Goal: Transaction & Acquisition: Purchase product/service

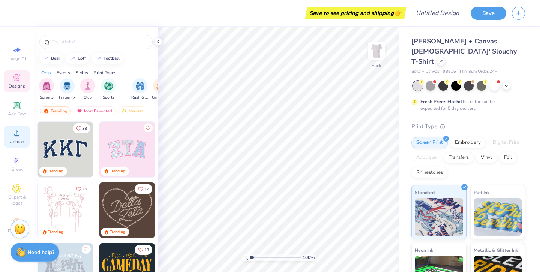
click at [16, 133] on circle at bounding box center [17, 135] width 4 height 4
click at [12, 132] on icon at bounding box center [16, 133] width 9 height 9
click at [15, 109] on icon at bounding box center [16, 105] width 9 height 9
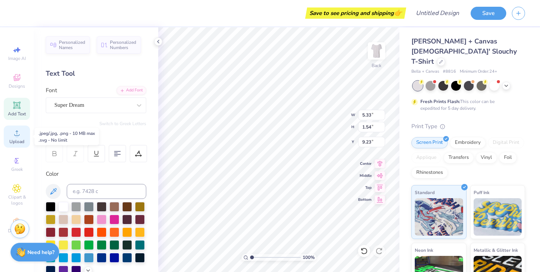
click at [18, 130] on icon at bounding box center [16, 133] width 9 height 9
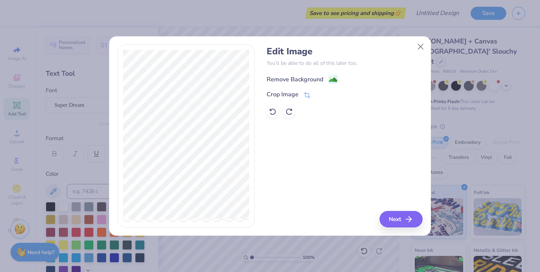
click at [332, 81] on image at bounding box center [333, 80] width 8 height 8
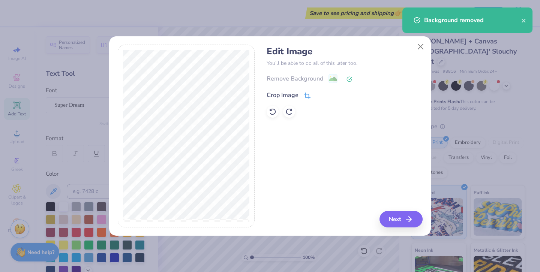
click at [295, 96] on div "Crop Image" at bounding box center [282, 95] width 32 height 9
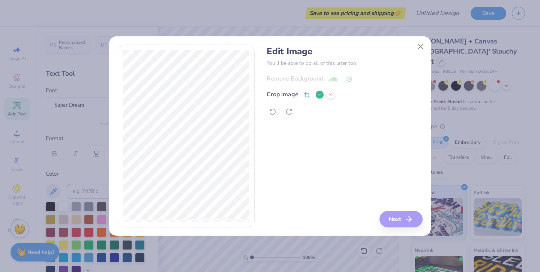
click at [121, 203] on div at bounding box center [186, 136] width 137 height 183
click at [400, 224] on div "Edit Image You’ll be able to do all of this later too. Remove Background Crop I…" at bounding box center [344, 136] width 156 height 183
click at [399, 220] on div "Edit Image You’ll be able to do all of this later too. Remove Background Crop I…" at bounding box center [344, 136] width 156 height 183
click at [319, 93] on icon at bounding box center [319, 94] width 4 height 4
click at [397, 214] on button "Next" at bounding box center [401, 219] width 43 height 16
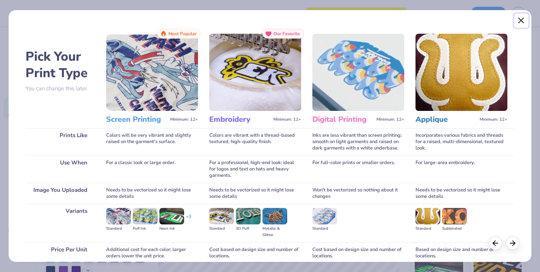
click at [519, 21] on button "Close" at bounding box center [521, 20] width 14 height 14
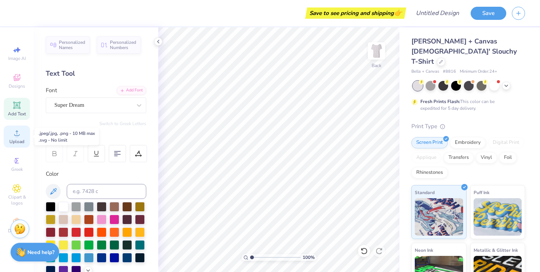
click at [19, 139] on span "Upload" at bounding box center [16, 142] width 15 height 6
click at [16, 108] on icon at bounding box center [16, 105] width 9 height 9
click at [17, 109] on icon at bounding box center [16, 105] width 9 height 9
type textarea "T"
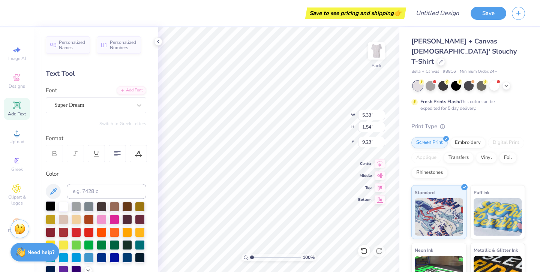
type textarea "Alpha Delta PI"
click at [53, 208] on div at bounding box center [51, 206] width 10 height 10
click at [99, 105] on div "Super Dream" at bounding box center [93, 105] width 79 height 12
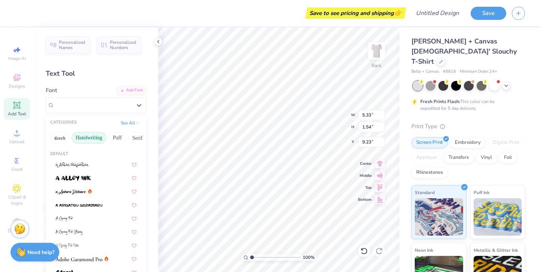
click at [90, 138] on button "Handwriting" at bounding box center [89, 138] width 35 height 12
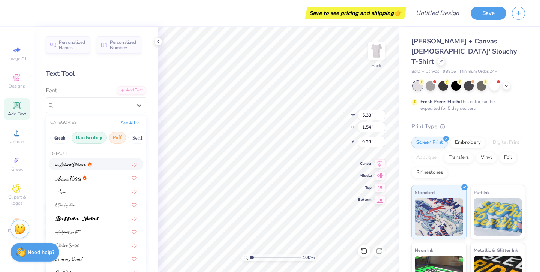
click at [114, 141] on button "Puff" at bounding box center [117, 138] width 17 height 12
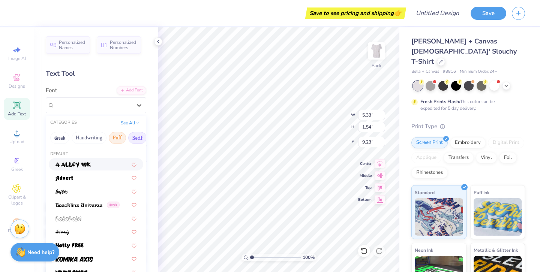
click at [139, 142] on button "Serif" at bounding box center [137, 138] width 18 height 12
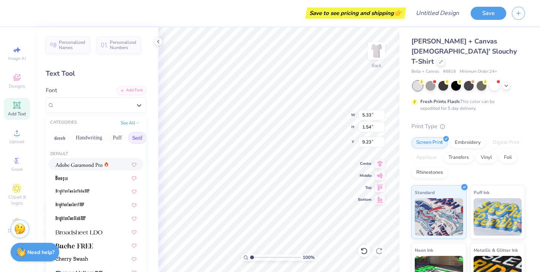
click at [82, 165] on img at bounding box center [78, 164] width 47 height 5
click at [114, 103] on div "Adobe Garamond Pro" at bounding box center [93, 105] width 79 height 12
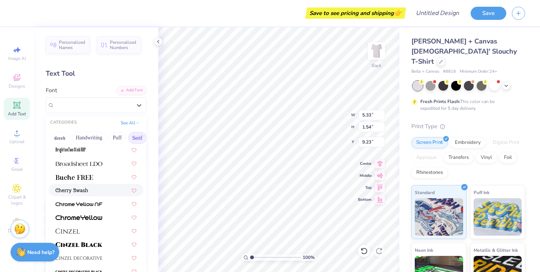
scroll to position [69, 0]
click at [87, 228] on div at bounding box center [95, 230] width 81 height 8
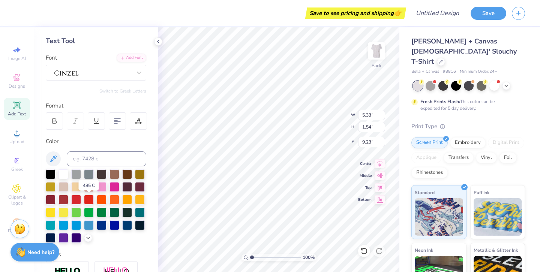
scroll to position [33, 0]
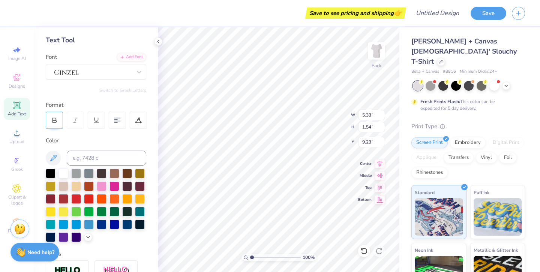
click at [54, 118] on icon at bounding box center [54, 120] width 7 height 7
click at [54, 118] on icon at bounding box center [54, 119] width 3 height 2
click at [88, 73] on div at bounding box center [93, 72] width 79 height 12
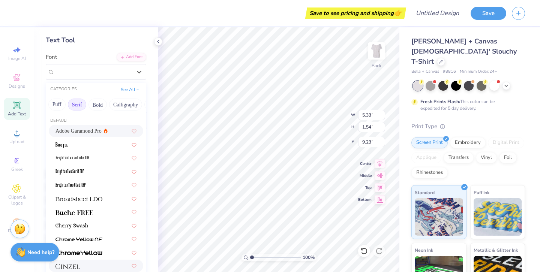
scroll to position [0, 63]
click at [97, 105] on button "Bold" at bounding box center [95, 105] width 18 height 12
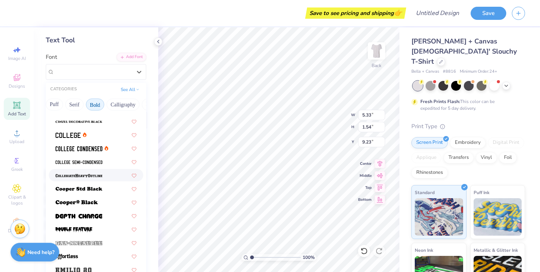
scroll to position [64, 0]
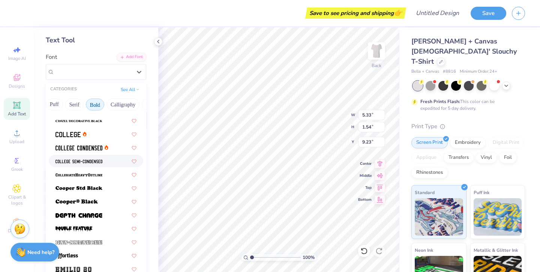
click at [83, 157] on div at bounding box center [96, 161] width 94 height 12
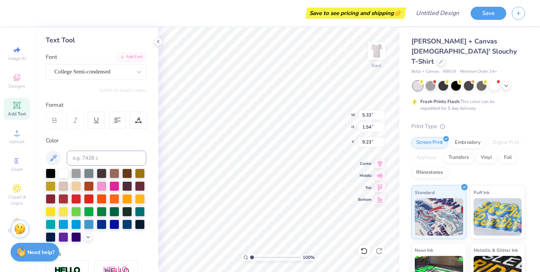
scroll to position [0, 1]
type input "2.32"
click at [335, 124] on div "100 % Back W 11.99 11.99 " H 1.36 1.36 " Y 2.32 2.32 " Center Middle Top Bottom" at bounding box center [278, 149] width 241 height 245
type input "9.94"
type input "1.13"
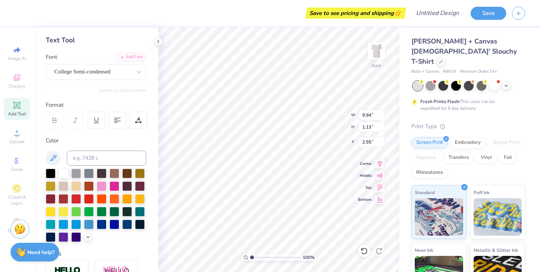
type input "2.43"
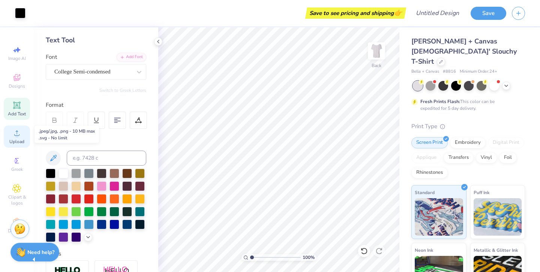
click at [10, 137] on div "Upload" at bounding box center [17, 137] width 26 height 22
click at [18, 112] on span "Add Text" at bounding box center [17, 114] width 18 height 6
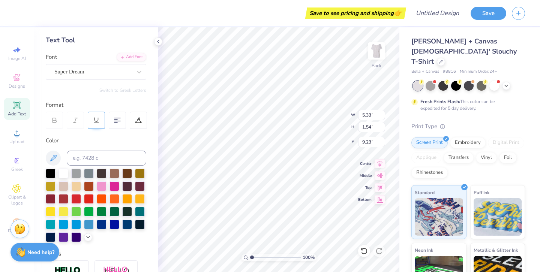
type textarea "T"
click at [66, 225] on div at bounding box center [63, 224] width 10 height 10
click at [47, 210] on div at bounding box center [51, 211] width 10 height 10
type textarea "R"
click at [61, 225] on div at bounding box center [63, 224] width 10 height 10
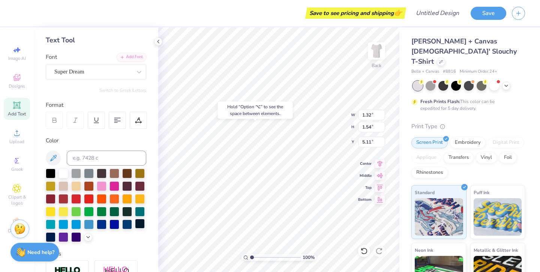
type input "5.11"
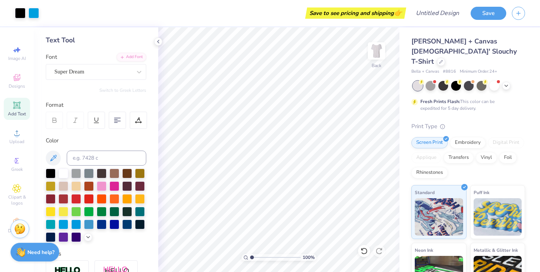
click at [13, 105] on icon at bounding box center [16, 105] width 9 height 9
click at [18, 115] on span "Add Text" at bounding box center [17, 114] width 18 height 6
type textarea "M"
click at [79, 198] on div at bounding box center [76, 198] width 10 height 10
type input "5.11"
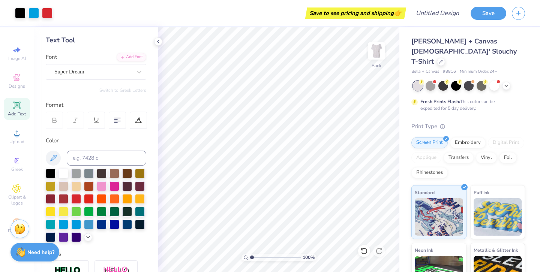
drag, startPoint x: 21, startPoint y: 111, endPoint x: 39, endPoint y: 111, distance: 18.4
click at [21, 111] on span "Add Text" at bounding box center [17, 114] width 18 height 6
type textarea "H"
click at [65, 225] on div at bounding box center [63, 224] width 10 height 10
click at [52, 168] on div at bounding box center [51, 173] width 10 height 10
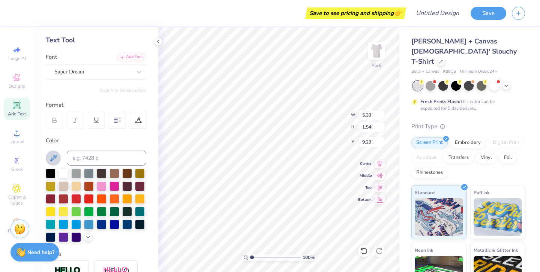
click at [56, 155] on icon at bounding box center [53, 158] width 6 height 6
click at [55, 157] on icon at bounding box center [53, 158] width 6 height 6
click at [89, 234] on icon at bounding box center [88, 237] width 6 height 6
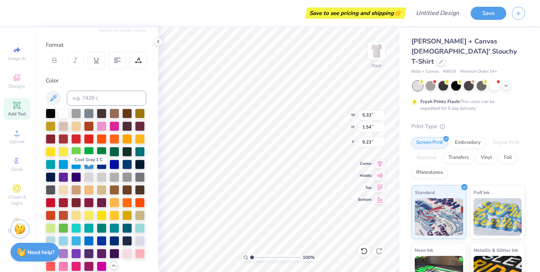
scroll to position [96, 0]
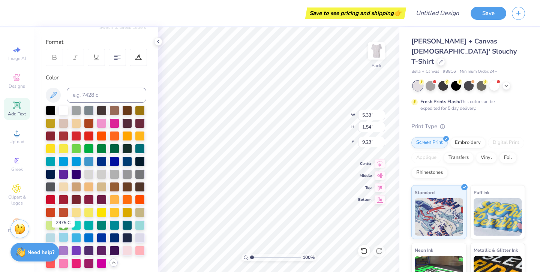
click at [64, 239] on div at bounding box center [63, 237] width 10 height 10
type input "5.11"
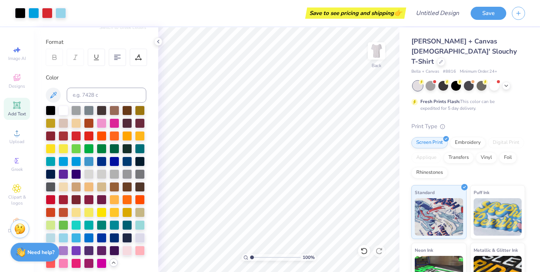
click at [20, 101] on icon at bounding box center [16, 105] width 9 height 9
type textarea "C"
click at [88, 210] on div at bounding box center [89, 212] width 10 height 10
type input "5.11"
type input "1.42"
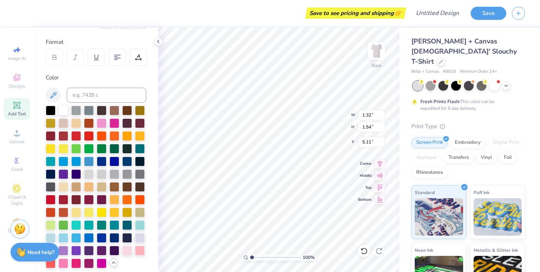
type input "1.79"
type input "2.08"
type input "4.56"
type input "1.54"
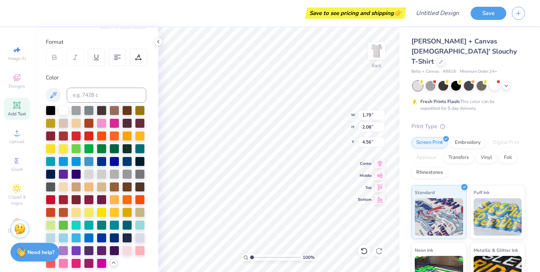
type input "5.11"
type input "1.96"
type input "1.95"
type input "4.69"
type input "1.42"
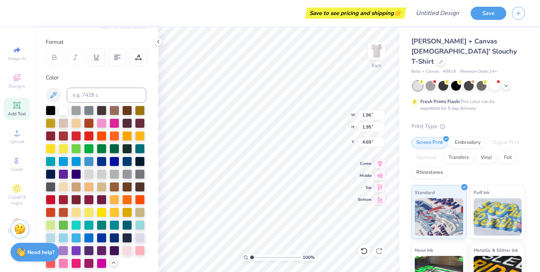
type input "1.54"
type input "5.11"
type input "1.69"
type input "1.84"
type input "4.81"
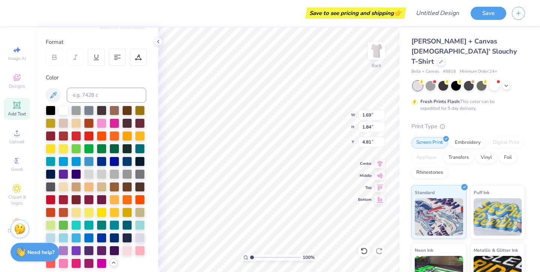
type input "1.34"
type input "1.54"
type input "5.11"
type input "1.69"
type input "1.84"
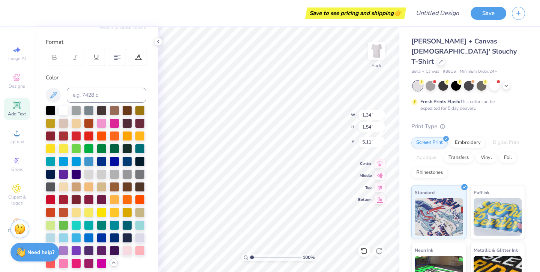
type input "4.81"
type input "1.73"
type input "1.87"
type input "4.77"
type input "1.34"
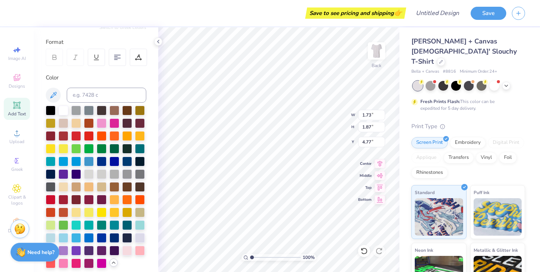
type input "1.54"
type input "5.11"
type input "1.53"
type input "1.76"
type input "4.89"
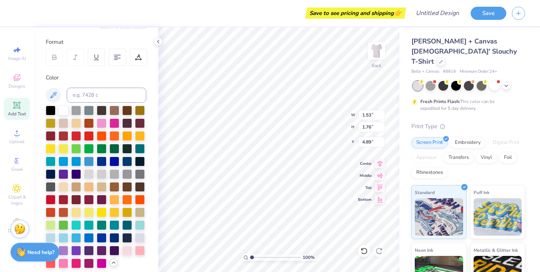
type input "1.73"
type input "1.87"
type input "4.77"
type input "1.53"
type input "1.76"
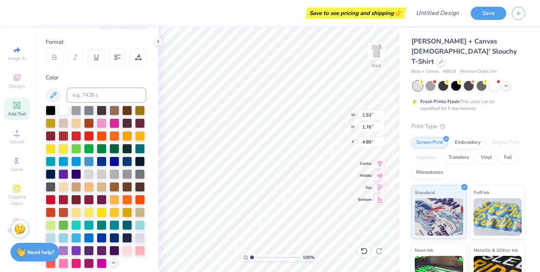
type input "4.77"
type input "4.68"
type input "1.81"
type input "1.80"
type input "4.77"
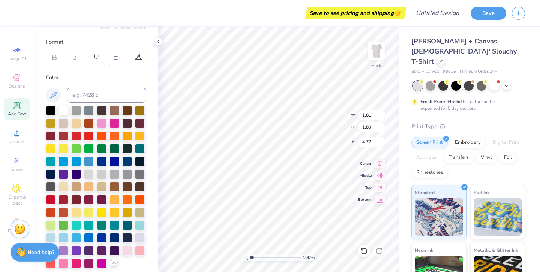
type input "1.79"
type input "2.08"
type input "4.45"
type input "1.60"
type input "1.87"
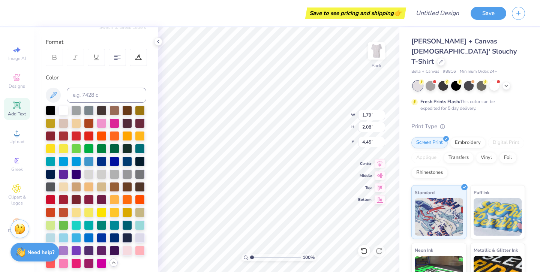
type input "4.67"
type input "1.50"
type input "1.75"
type input "4.78"
click at [11, 107] on div "Add Text" at bounding box center [17, 109] width 26 height 22
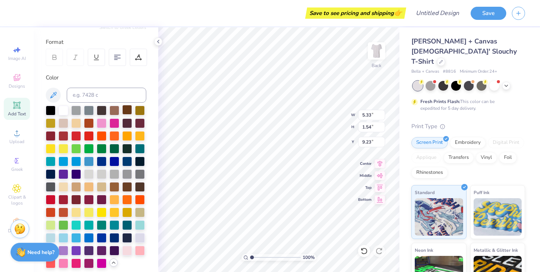
scroll to position [0, 3]
type textarea "Keeping families close"
click at [49, 111] on div at bounding box center [51, 110] width 10 height 10
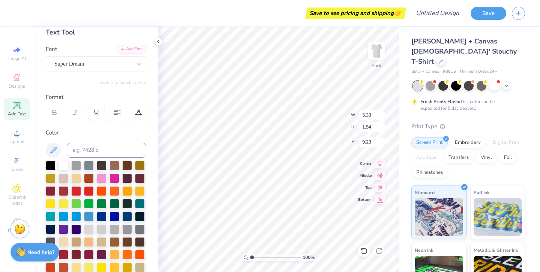
scroll to position [37, 0]
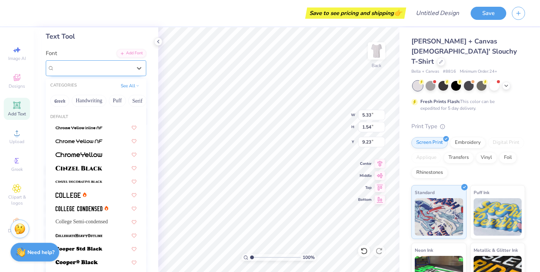
click at [81, 65] on div "Super Dream" at bounding box center [93, 68] width 79 height 12
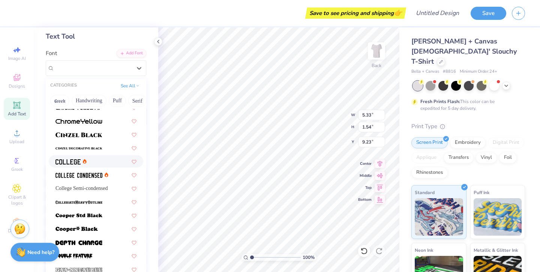
scroll to position [34, 0]
click at [87, 186] on span "College Semi-condensed" at bounding box center [81, 188] width 52 height 8
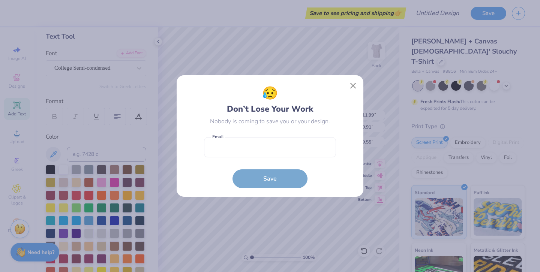
click at [257, 164] on body "Save to see pricing and shipping 👉 Design Title Save Image AI Designs Add Text …" at bounding box center [270, 136] width 540 height 272
type input "8.19"
type input "0.62"
click at [352, 83] on button "Close" at bounding box center [353, 86] width 14 height 14
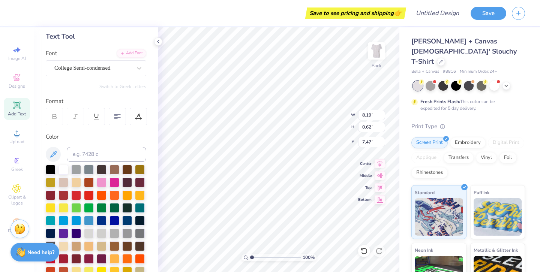
type input "7.47"
type input "10.00"
type input "1.50"
type input "1.75"
type input "4.78"
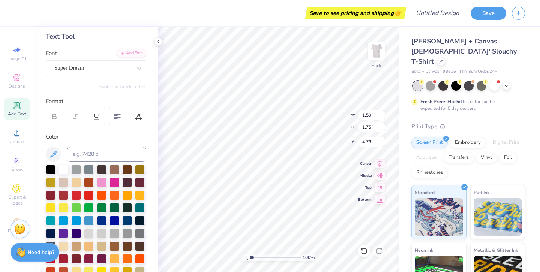
type input "2.57"
type input "2.99"
type input "5.98"
type input "1.81"
type input "1.80"
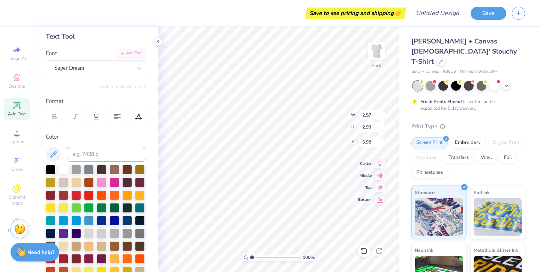
type input "4.77"
type input "1.53"
type input "1.76"
type input "2.22"
type input "2.56"
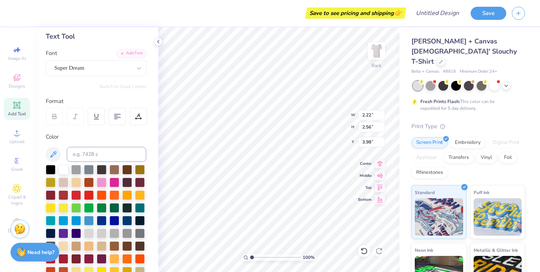
type input "6.58"
type input "2.52"
type input "2.90"
type input "6.06"
type input "1.73"
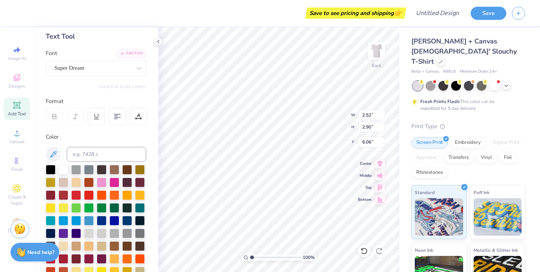
type input "1.87"
type input "4.77"
type input "2.61"
type input "2.83"
type input "6.10"
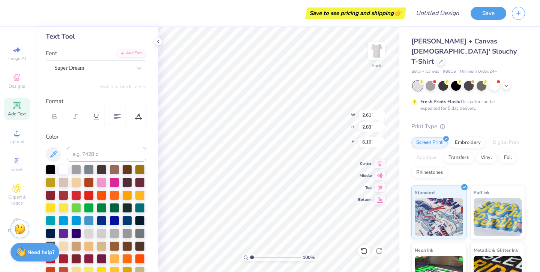
type input "1.81"
type input "1.80"
type input "4.77"
type input "2.59"
type input "2.58"
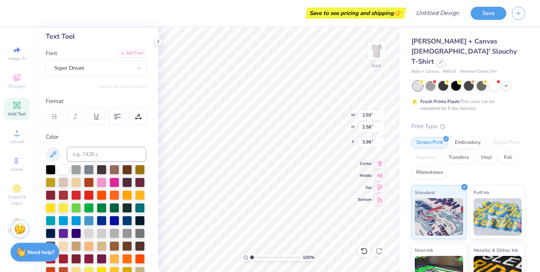
type input "6.23"
type input "2.57"
type input "2.99"
type input "6.06"
type input "2.59"
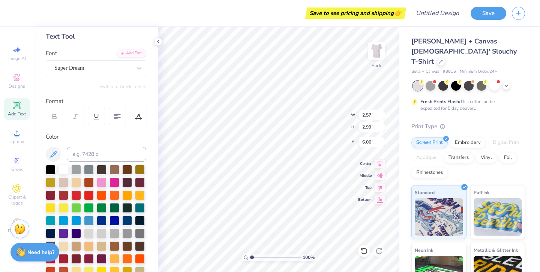
type input "2.58"
type input "4.14"
type input "2.57"
type input "2.99"
type input "6.06"
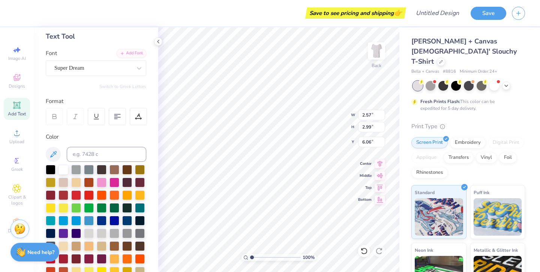
type input "2.15"
type input "2.50"
type input "6.47"
type input "2.59"
type input "2.58"
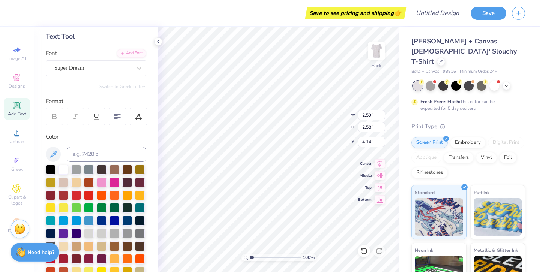
type input "6.39"
type input "3.00"
type input "6.06"
type input "2.59"
type input "2.58"
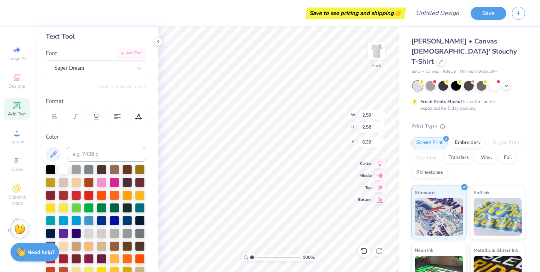
type input "6.06"
type input "2.61"
type input "2.83"
type input "6.06"
type input "2.47"
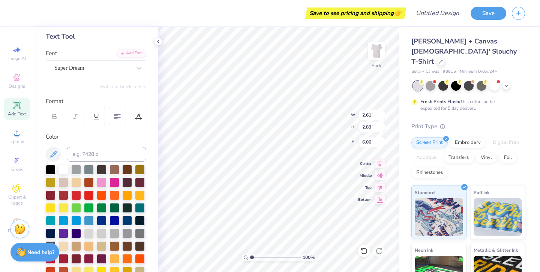
type input "2.68"
type input "2.52"
type input "2.90"
type input "5.84"
type input "2.30"
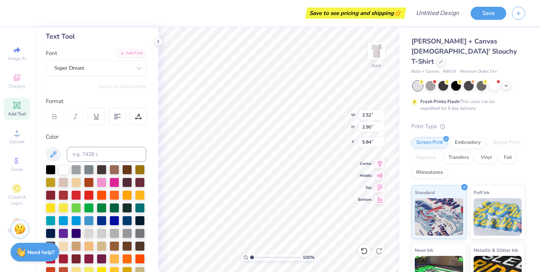
type input "2.65"
type input "6.09"
type input "1.87"
type input "2.15"
type input "2.50"
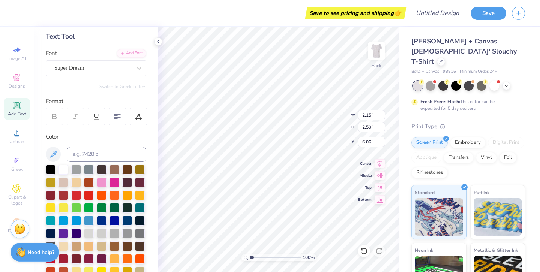
type input "3.93"
type input "2.59"
type input "2.58"
type input "3.93"
type input "2.47"
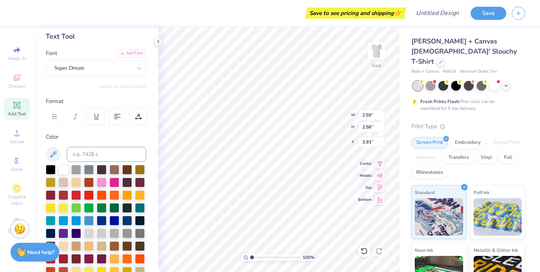
type input "2.68"
type input "3.88"
type input "2.30"
type input "2.65"
type input "3.88"
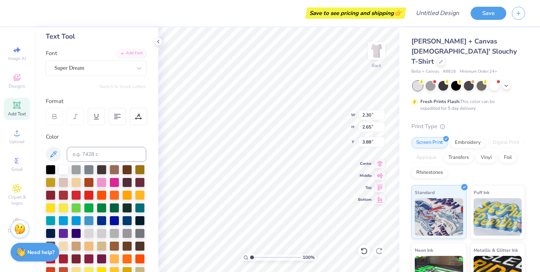
type input "2.47"
type input "2.68"
type input "2.59"
type input "2.58"
type input "3.95"
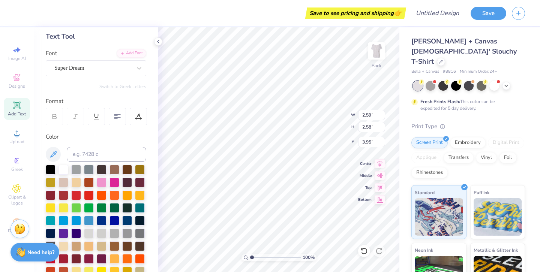
type input "2.47"
type input "2.68"
type input "3.88"
type input "3.96"
type input "8.19"
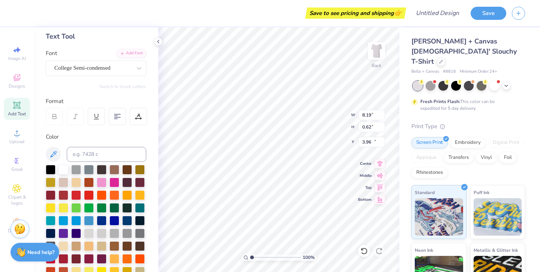
type input "0.62"
type input "7.29"
type input "2.30"
type input "2.65"
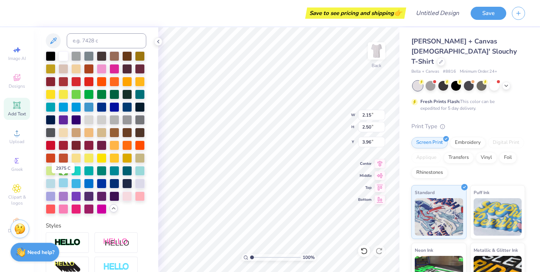
click at [64, 183] on div at bounding box center [63, 183] width 10 height 10
click at [88, 157] on div at bounding box center [89, 158] width 10 height 10
click at [75, 159] on div at bounding box center [76, 158] width 10 height 10
click at [88, 157] on div at bounding box center [89, 158] width 10 height 10
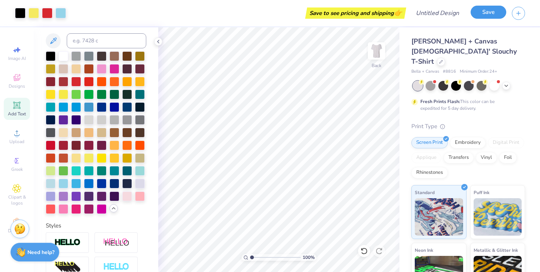
click at [485, 12] on button "Save" at bounding box center [488, 12] width 36 height 13
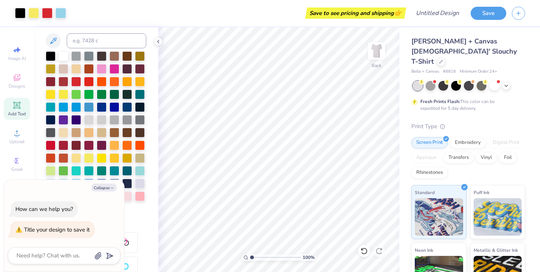
type textarea "a"
type textarea "x"
type textarea "ad"
type textarea "x"
type textarea "adp"
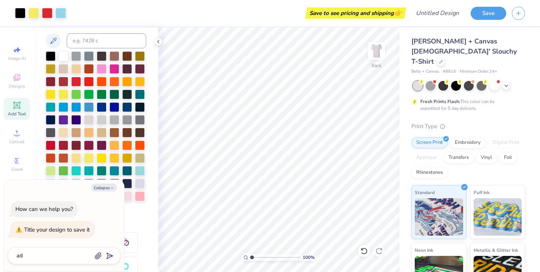
type textarea "x"
type textarea "adpi"
type textarea "x"
type textarea "adpi"
type textarea "x"
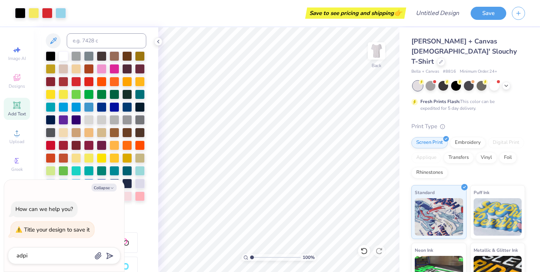
type textarea "adpi p"
type textarea "x"
type textarea "adpi ph"
type textarea "x"
type textarea "adpi phi"
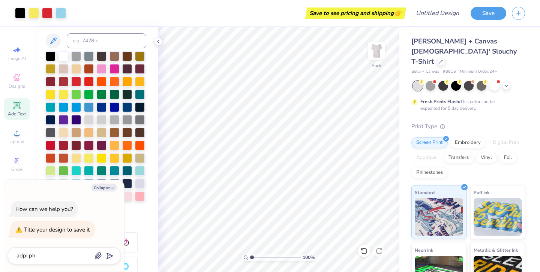
type textarea "x"
type textarea "adpi phil"
type textarea "x"
type textarea "adpi phila"
type textarea "x"
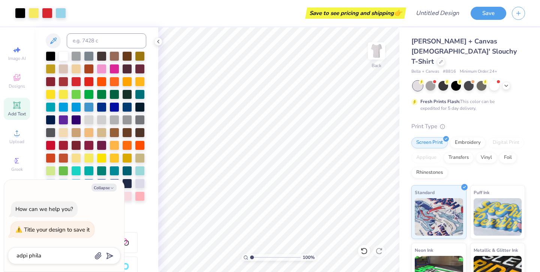
type textarea "adpi philan"
type textarea "x"
type textarea "adpi philant"
type textarea "x"
type textarea "adpi philanth"
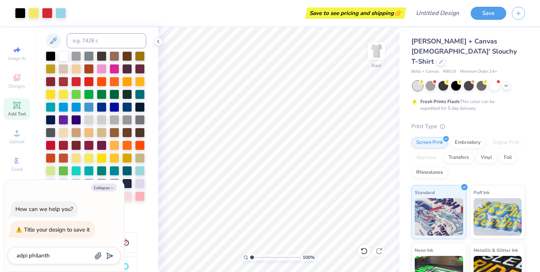
type textarea "x"
type textarea "adpi philanthr"
type textarea "x"
type textarea "adpi philanthro"
type textarea "x"
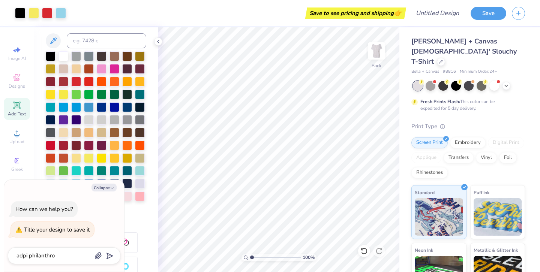
type textarea "adpi philanthrop"
type textarea "x"
type textarea "adpi philanthropy"
type textarea "x"
type textarea "adpi philanthropy"
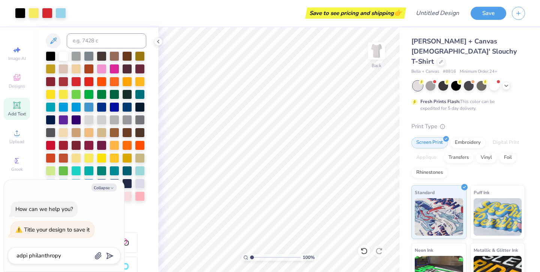
type textarea "x"
type textarea "adpi philanthropy"
type input "adpi philanthropy"
type textarea "x"
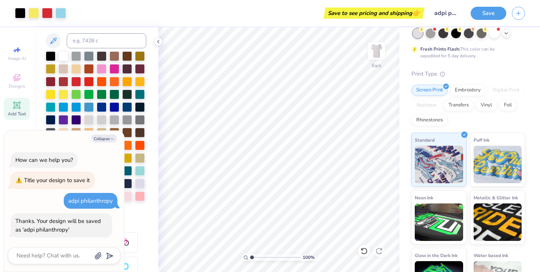
scroll to position [0, 0]
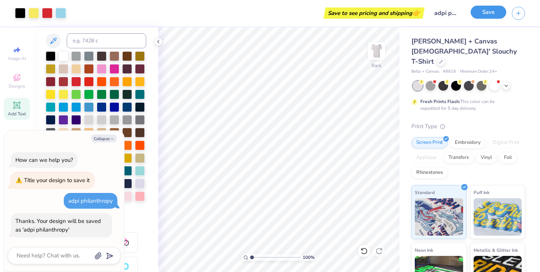
click at [482, 13] on button "Save" at bounding box center [488, 12] width 36 height 13
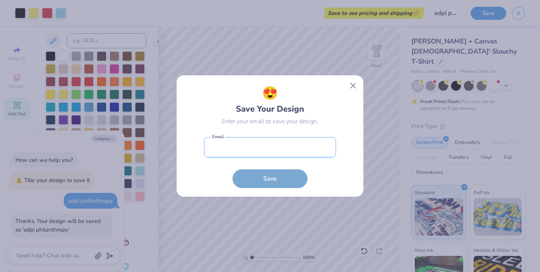
click at [277, 150] on input "email" at bounding box center [270, 147] width 132 height 21
type input "[EMAIL_ADDRESS][DOMAIN_NAME]"
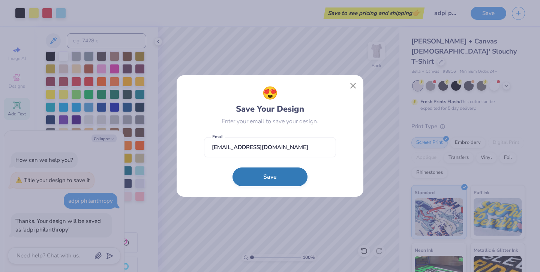
click at [251, 184] on button "Save" at bounding box center [269, 177] width 75 height 19
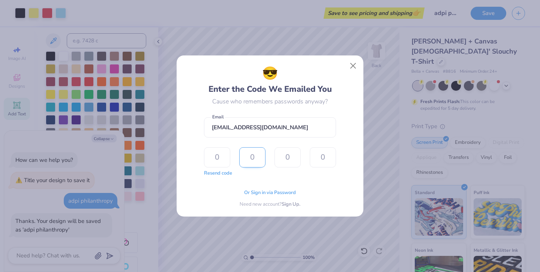
type input "3"
type input "7"
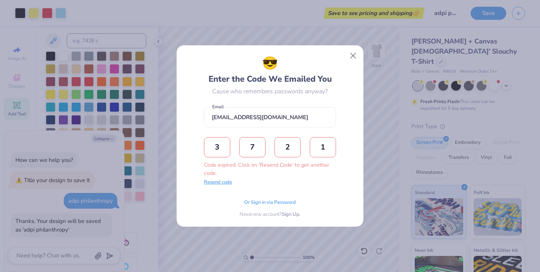
click at [229, 182] on button "Resend code" at bounding box center [218, 182] width 28 height 7
click at [219, 143] on input "text" at bounding box center [217, 147] width 26 height 20
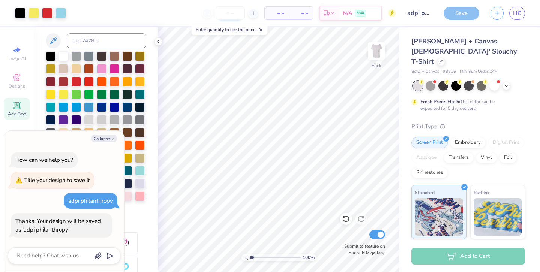
click at [231, 15] on input "number" at bounding box center [230, 12] width 29 height 13
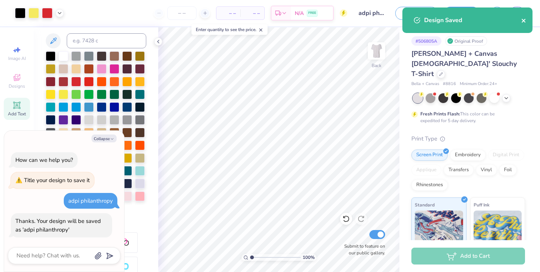
click at [522, 23] on icon "close" at bounding box center [523, 21] width 5 height 6
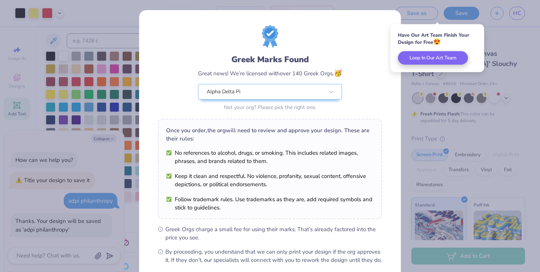
click at [509, 36] on div "Greek Marks Found Great news! We’re licensed with over 140 Greek Orgs. 🥳 Alpha …" at bounding box center [270, 136] width 540 height 272
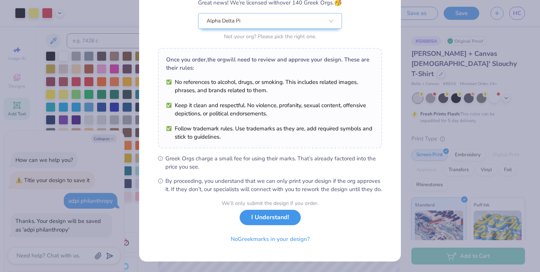
click at [278, 223] on button "I Understand!" at bounding box center [270, 217] width 61 height 15
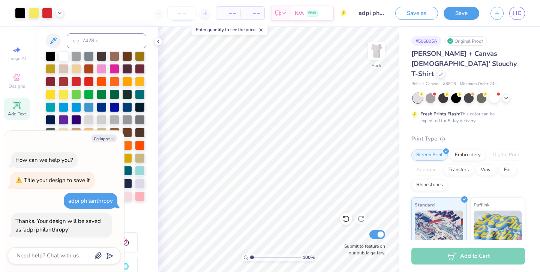
click at [182, 13] on input "number" at bounding box center [181, 12] width 29 height 13
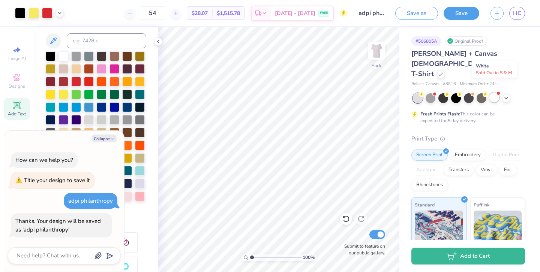
click at [491, 93] on div at bounding box center [494, 98] width 10 height 10
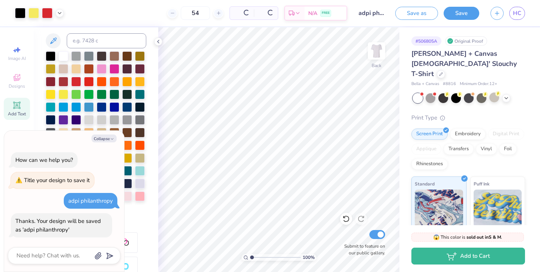
scroll to position [34, 0]
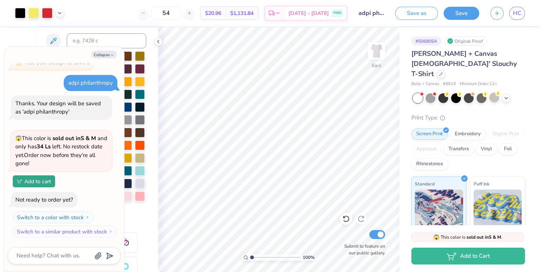
drag, startPoint x: 124, startPoint y: 4, endPoint x: 138, endPoint y: 3, distance: 13.5
click at [138, 3] on div "54 $20.96 Per Item $1,131.84 Total Est. Delivery [DATE] - [DATE] FREE" at bounding box center [208, 13] width 278 height 26
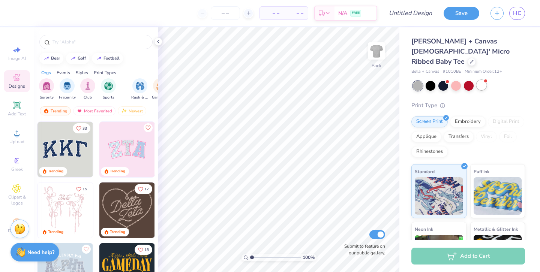
click at [482, 80] on div at bounding box center [481, 85] width 10 height 10
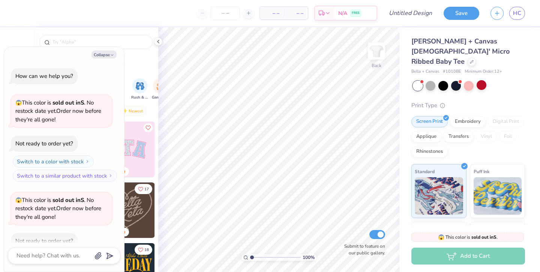
scroll to position [41, 0]
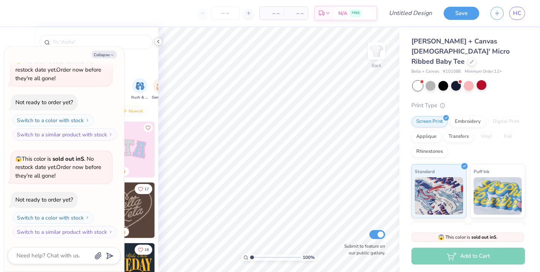
click at [155, 42] on icon at bounding box center [158, 42] width 6 height 6
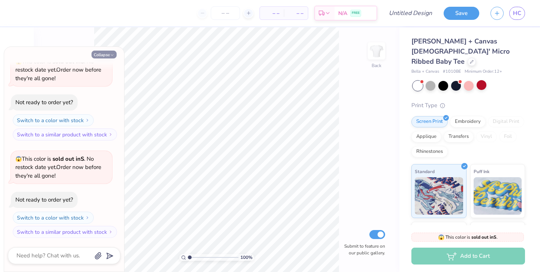
click at [112, 54] on icon "button" at bounding box center [112, 55] width 4 height 4
type textarea "x"
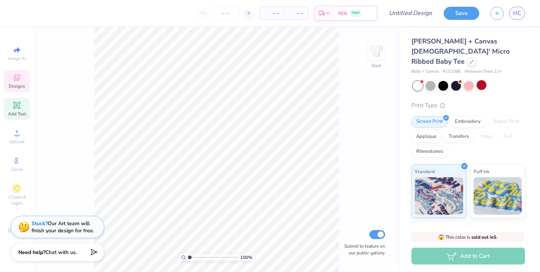
click at [17, 109] on icon at bounding box center [16, 105] width 9 height 9
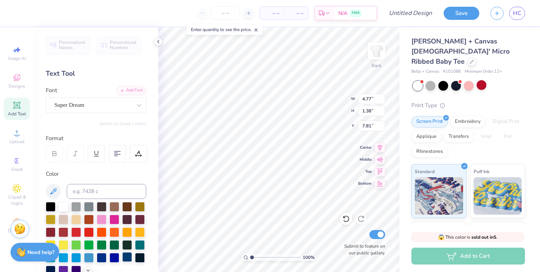
type textarea "ADPI"
click at [128, 257] on div at bounding box center [127, 257] width 10 height 10
type input "3.22"
type input "7.07"
type input "2.36"
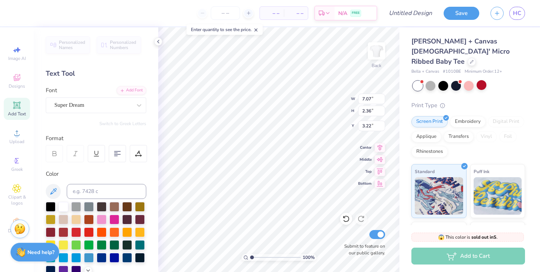
type input "3.82"
type input "8.32"
type input "2.77"
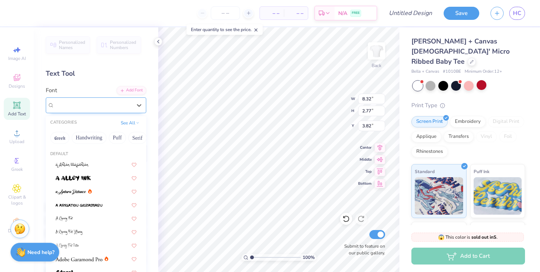
click at [81, 103] on div "Super Dream" at bounding box center [93, 105] width 79 height 12
click at [115, 138] on button "Fantasy" at bounding box center [115, 138] width 25 height 12
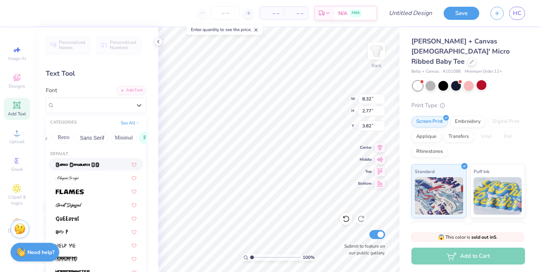
scroll to position [0, 140]
click at [134, 138] on button "Minimal" at bounding box center [134, 138] width 26 height 12
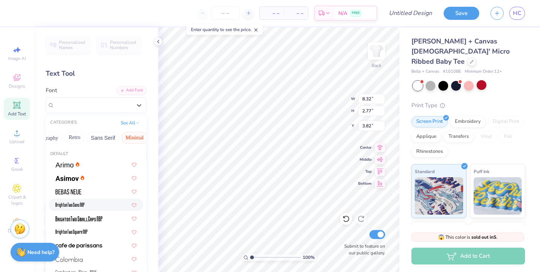
scroll to position [7, 0]
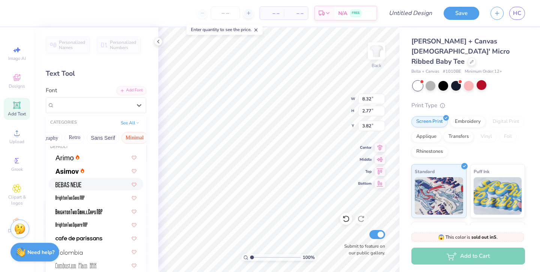
click at [79, 184] on img at bounding box center [68, 184] width 26 height 5
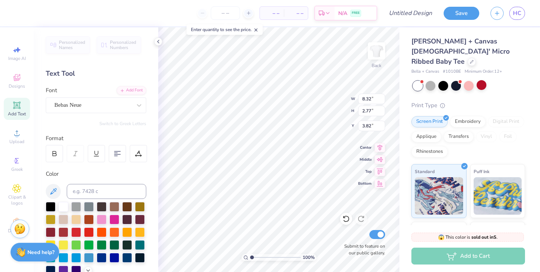
type input "5.09"
type input "2.76"
type input "6.71"
type input "3.64"
type input "2.95"
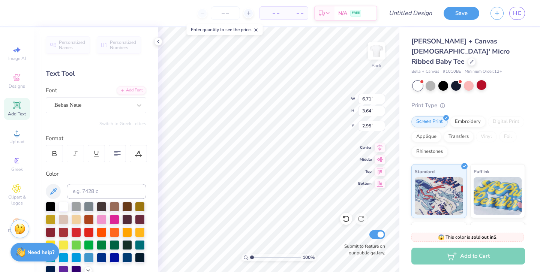
type input "3.39"
click at [118, 154] on icon at bounding box center [117, 153] width 7 height 7
click at [134, 154] on div at bounding box center [138, 153] width 17 height 17
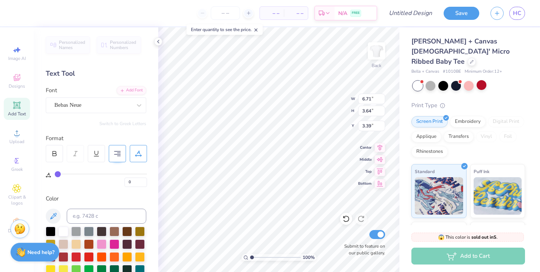
type input "3"
type input "4"
type input "8"
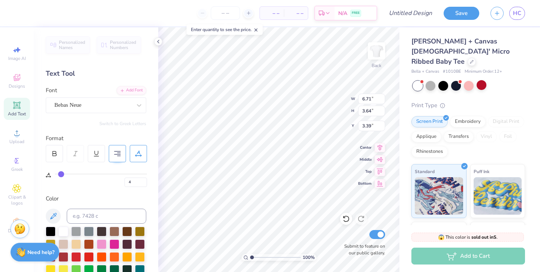
type input "8"
type input "15"
type input "23"
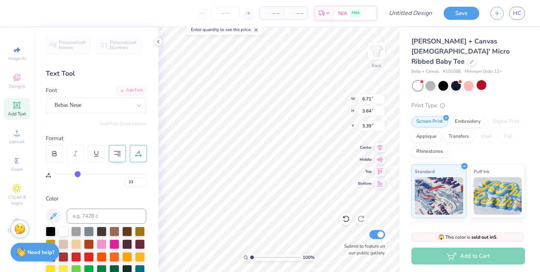
type input "29"
type input "34"
type input "37"
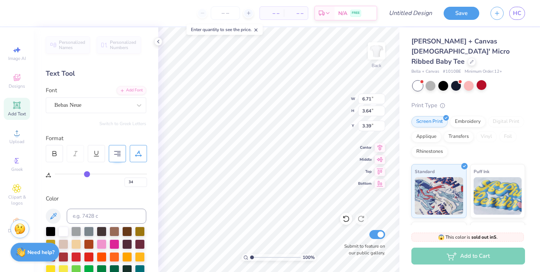
type input "37"
type input "39"
type input "40"
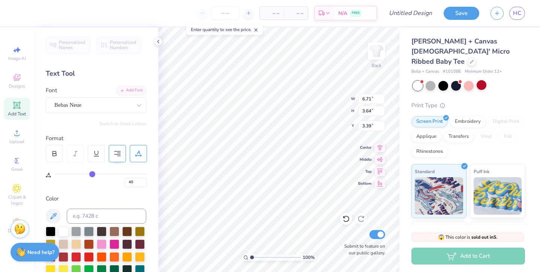
type input "41"
type input "42"
type input "43"
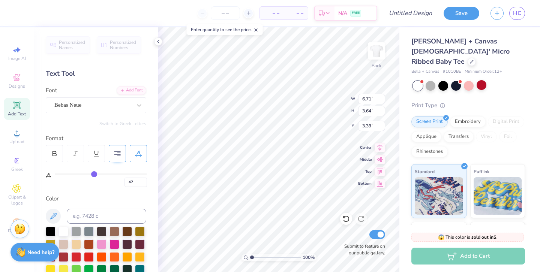
type input "43"
type input "45"
type input "46"
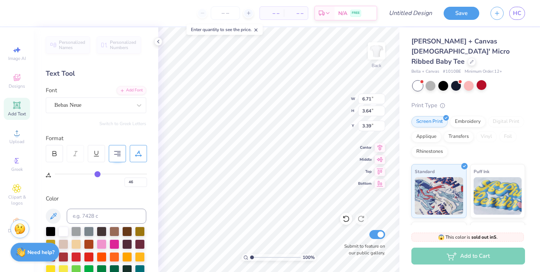
type input "47"
type input "48"
type input "51"
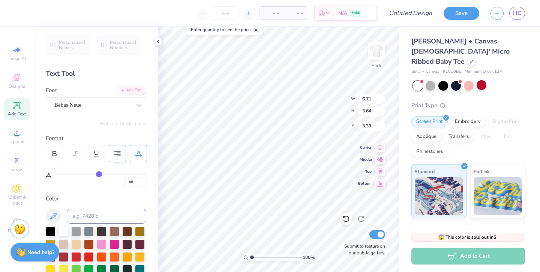
type input "51"
type input "53"
type input "55"
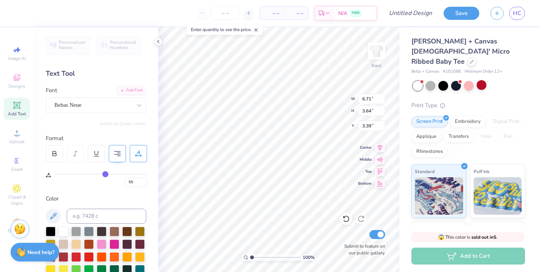
type input "57"
type input "58"
type input "59"
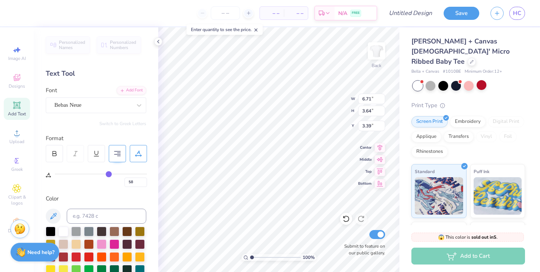
type input "59"
type input "60"
type input "61"
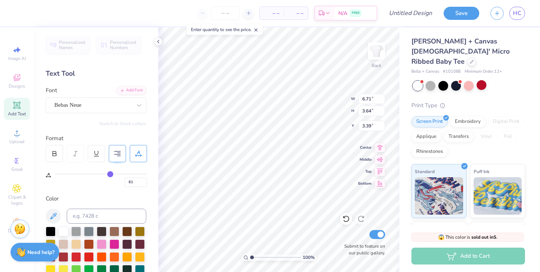
type input "60"
type input "56"
type input "52"
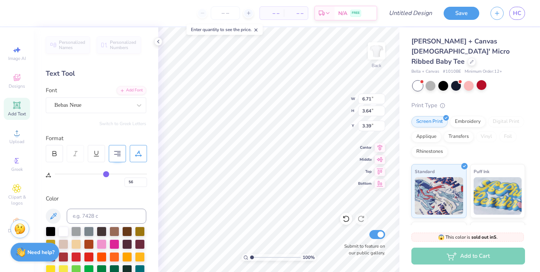
type input "52"
type input "46"
type input "41"
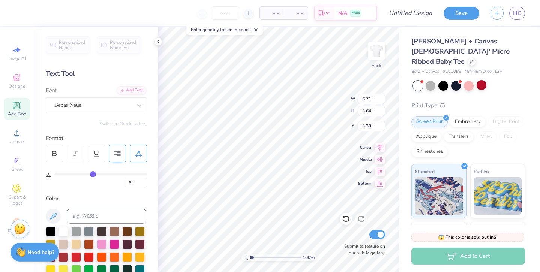
type input "36"
type input "29"
type input "22"
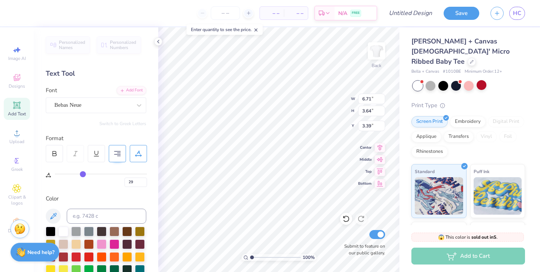
type input "22"
type input "13"
type input "2"
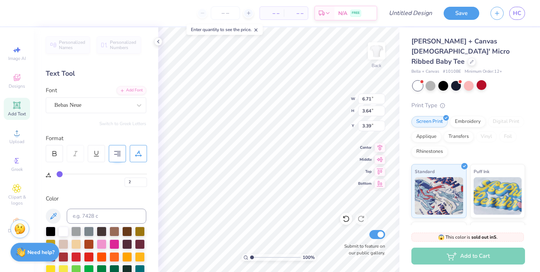
type input "0"
type input "1"
type input "14"
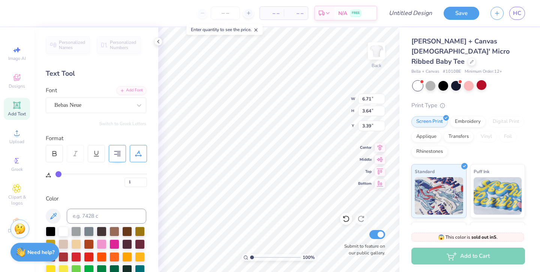
type input "14"
type input "23"
type input "29"
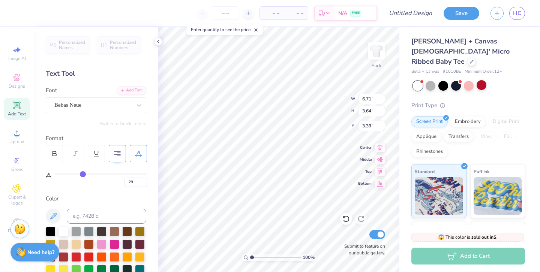
type input "33"
type input "36"
type input "38"
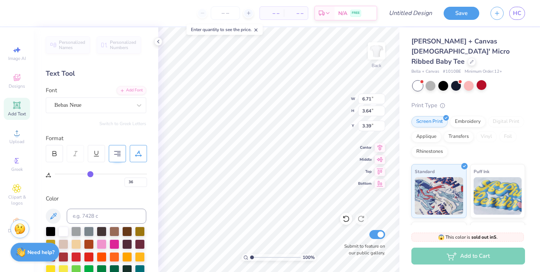
type input "38"
type input "41"
type input "49"
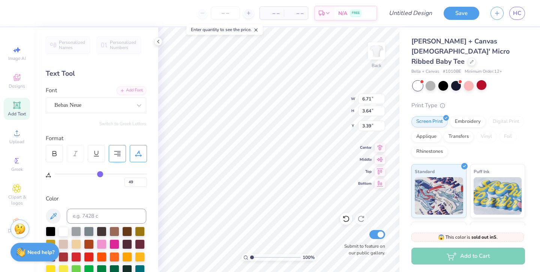
type input "62"
type input "78"
type input "91"
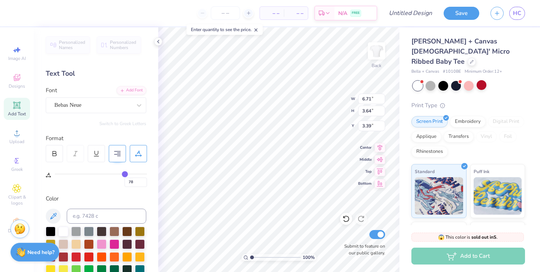
type input "91"
type input "100"
type input "97"
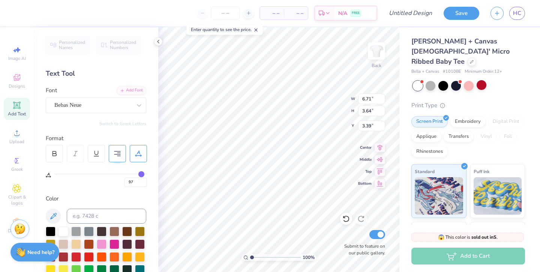
type input "88"
type input "74"
type input "59"
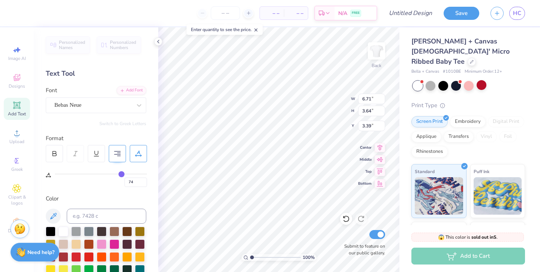
type input "59"
type input "44"
type input "18"
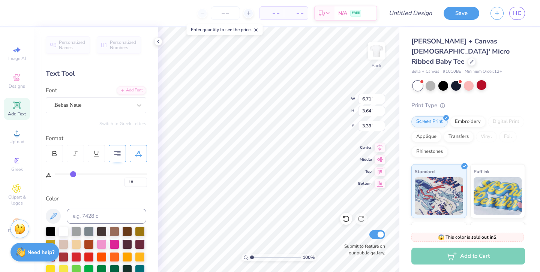
type input "10"
type input "3"
type input "0"
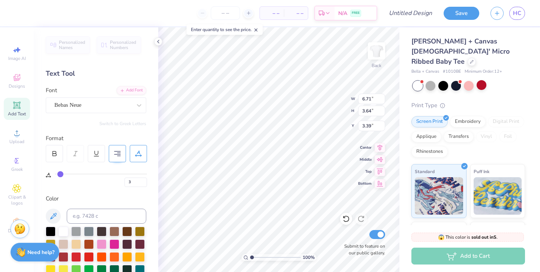
type input "0"
type input "1"
type input "29"
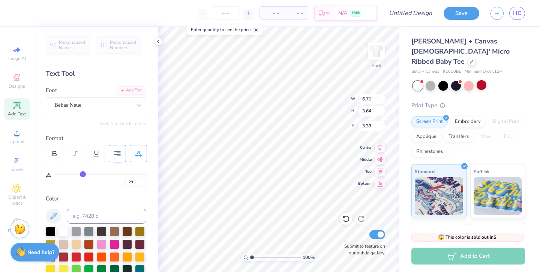
type input "56"
type input "79"
type input "100"
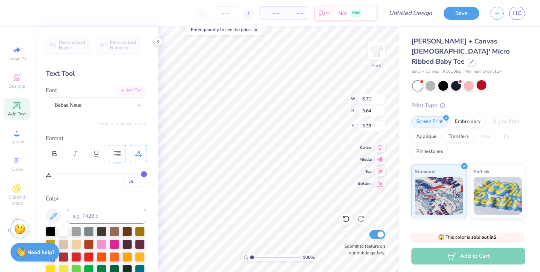
type input "100"
type input "86"
type input "62"
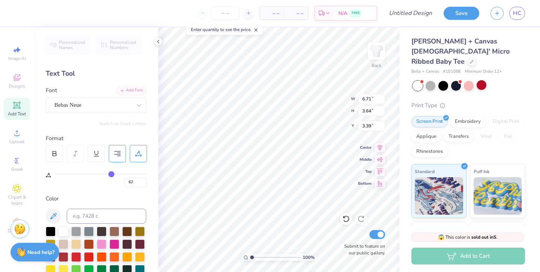
type input "37"
type input "15"
type input "0"
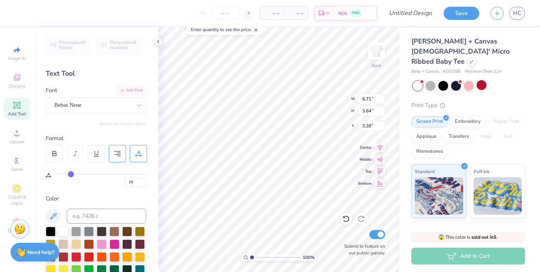
type input "0"
type input "16"
type input "32"
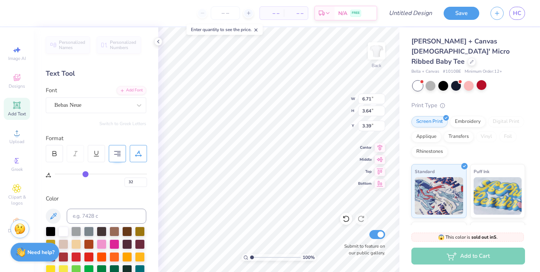
type input "48"
type input "81"
type input "91"
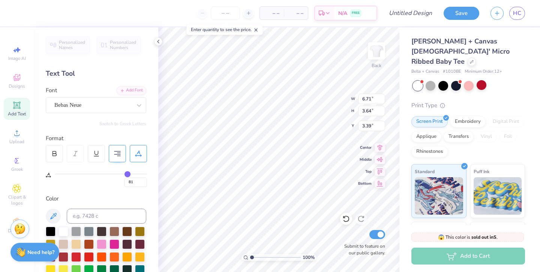
type input "91"
type input "100"
type input "85"
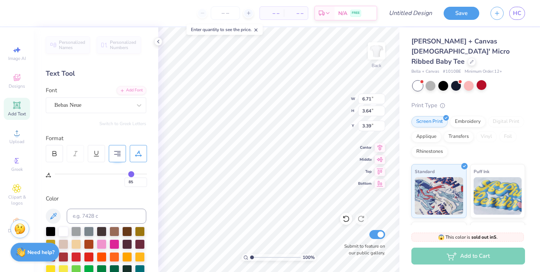
type input "54"
type input "19"
type input "0"
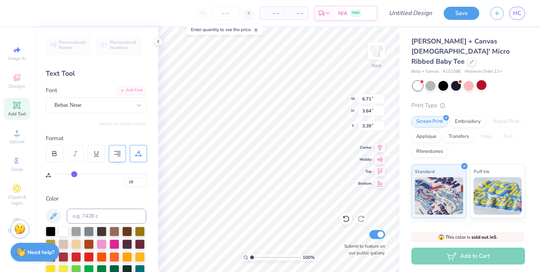
type input "0"
drag, startPoint x: 60, startPoint y: 174, endPoint x: 0, endPoint y: 180, distance: 60.3
click at [55, 175] on input "range" at bounding box center [101, 174] width 92 height 1
type input "3"
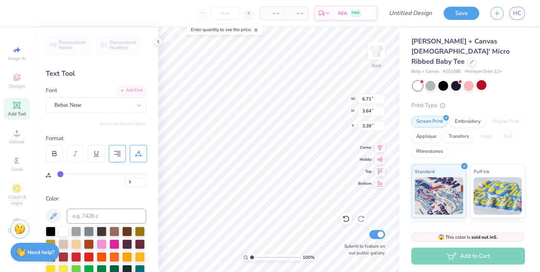
type input "6"
type input "13"
type input "32"
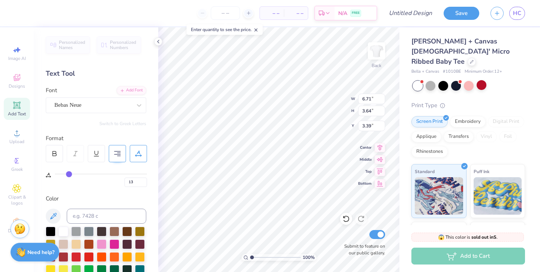
type input "32"
type input "43"
type input "51"
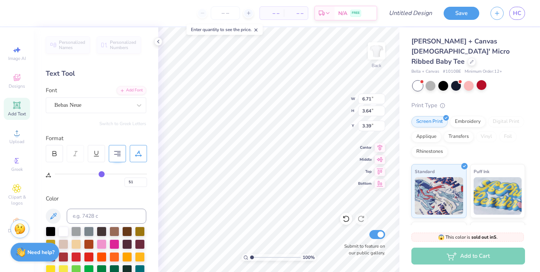
type input "55"
type input "57"
drag, startPoint x: 60, startPoint y: 174, endPoint x: 108, endPoint y: 174, distance: 47.6
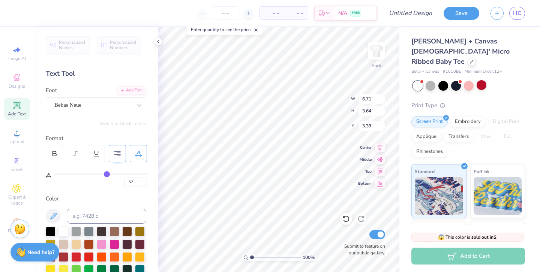
type input "57"
click at [107, 174] on input "range" at bounding box center [101, 174] width 92 height 1
type input "11.02"
type input "2.57"
type input "3.92"
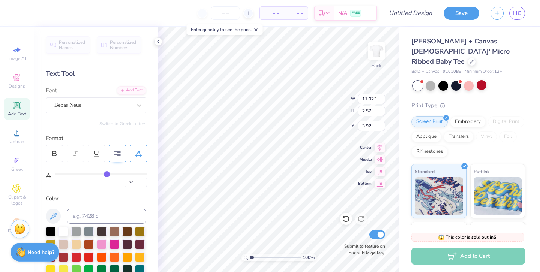
type input "56"
type input "55"
type input "54"
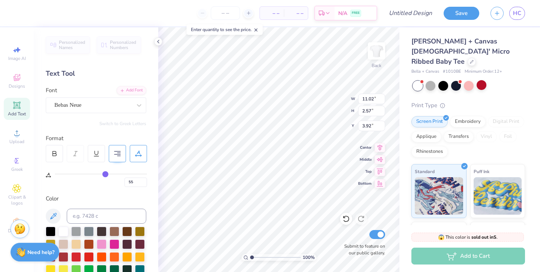
type input "54"
type input "52"
type input "50"
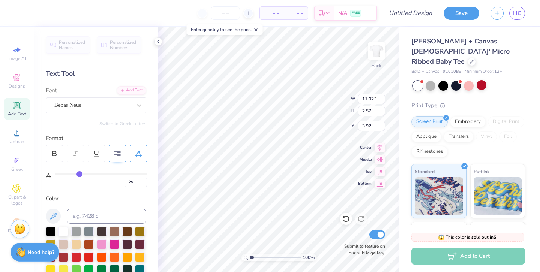
drag, startPoint x: 106, startPoint y: 172, endPoint x: 79, endPoint y: 174, distance: 26.6
click at [79, 174] on input "range" at bounding box center [101, 174] width 92 height 1
drag, startPoint x: 78, startPoint y: 173, endPoint x: 72, endPoint y: 173, distance: 6.7
click at [72, 174] on input "range" at bounding box center [101, 174] width 92 height 1
drag, startPoint x: 72, startPoint y: 173, endPoint x: 30, endPoint y: 169, distance: 41.8
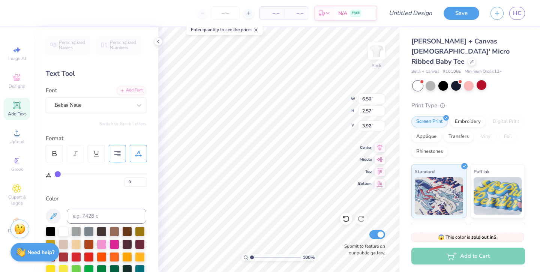
click at [55, 174] on input "range" at bounding box center [101, 174] width 92 height 1
drag, startPoint x: 57, startPoint y: 173, endPoint x: 67, endPoint y: 174, distance: 10.6
click at [67, 174] on input "range" at bounding box center [101, 174] width 92 height 1
click at [78, 184] on div "11" at bounding box center [101, 180] width 92 height 13
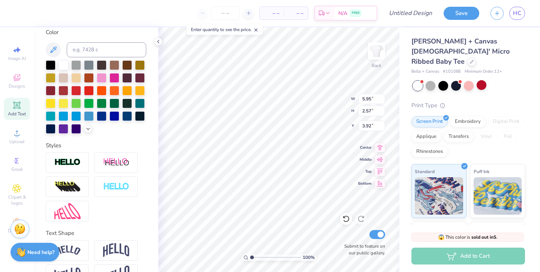
scroll to position [174, 0]
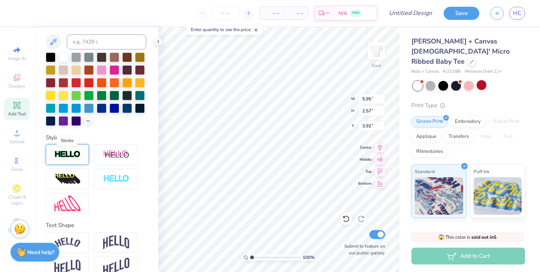
click at [73, 157] on img at bounding box center [67, 154] width 26 height 9
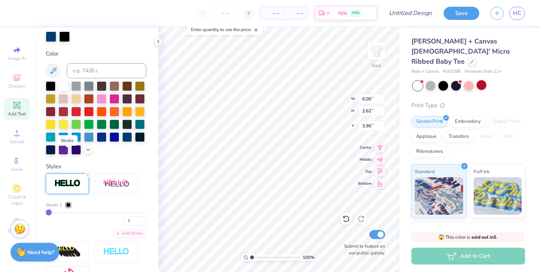
scroll to position [203, 0]
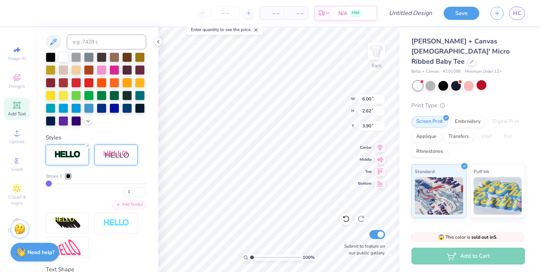
click at [111, 160] on div at bounding box center [115, 155] width 43 height 21
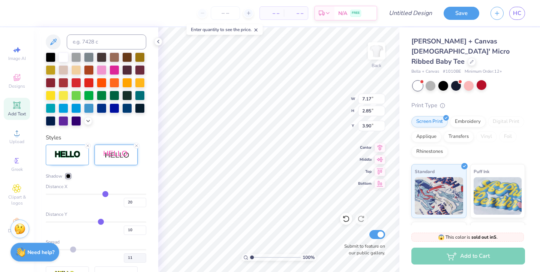
click at [111, 160] on div at bounding box center [115, 155] width 43 height 21
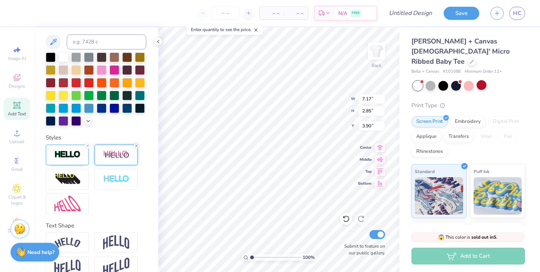
click at [137, 145] on line at bounding box center [136, 146] width 2 height 2
click at [127, 156] on img at bounding box center [116, 154] width 26 height 9
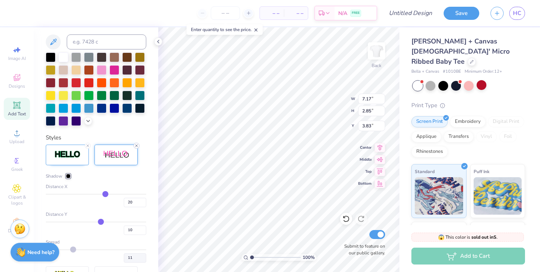
click at [137, 147] on icon at bounding box center [136, 146] width 4 height 4
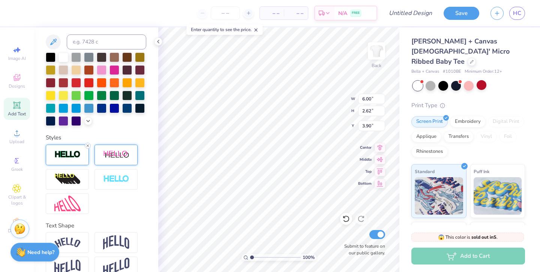
click at [85, 147] on icon at bounding box center [87, 146] width 4 height 4
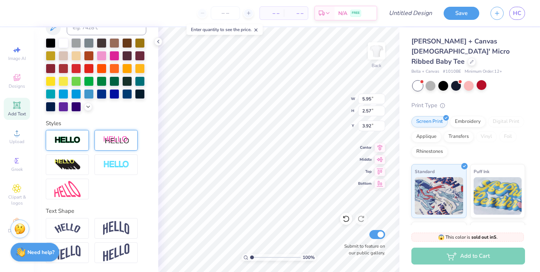
scroll to position [174, 0]
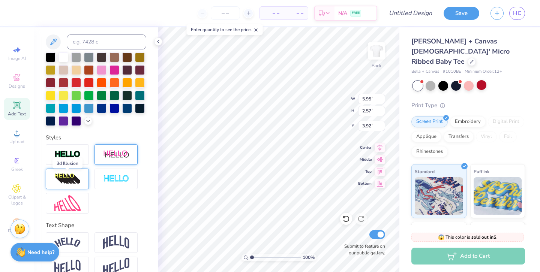
click at [76, 180] on img at bounding box center [67, 179] width 26 height 12
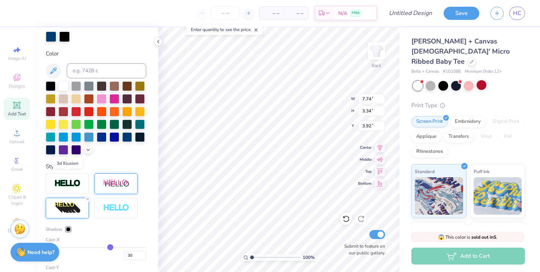
scroll to position [203, 0]
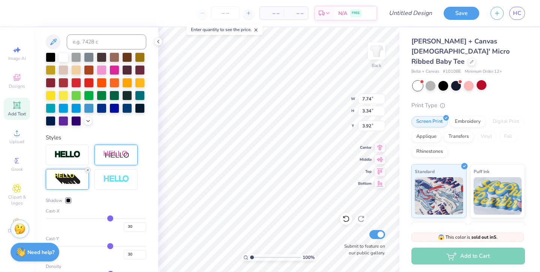
click at [87, 169] on icon at bounding box center [87, 170] width 4 height 4
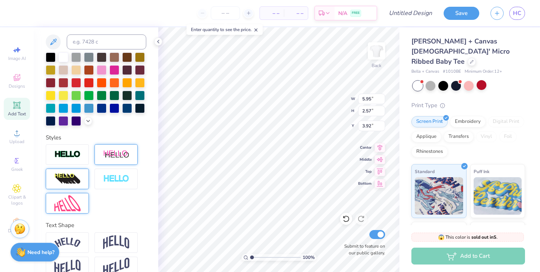
scroll to position [188, 0]
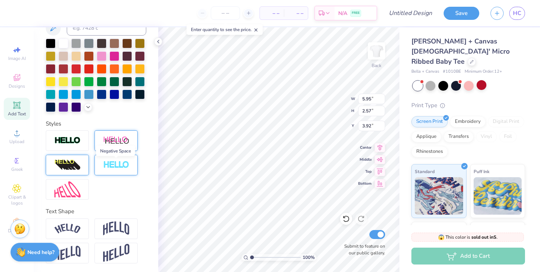
click at [114, 166] on img at bounding box center [116, 165] width 26 height 9
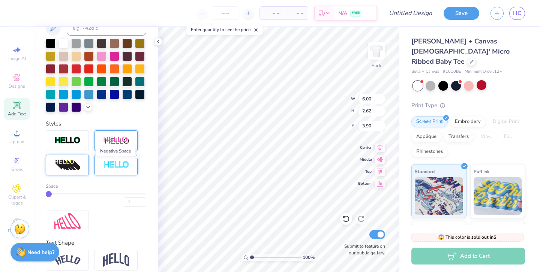
scroll to position [220, 0]
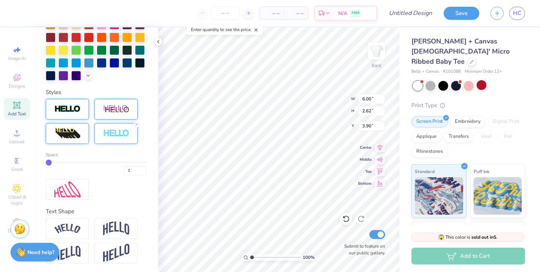
click at [65, 112] on img at bounding box center [67, 109] width 26 height 9
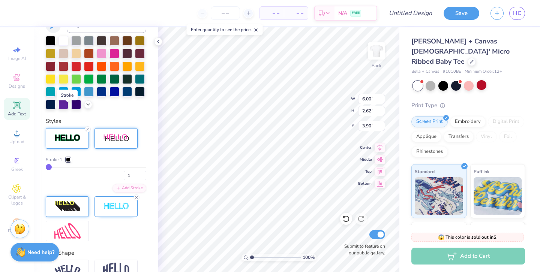
scroll to position [249, 0]
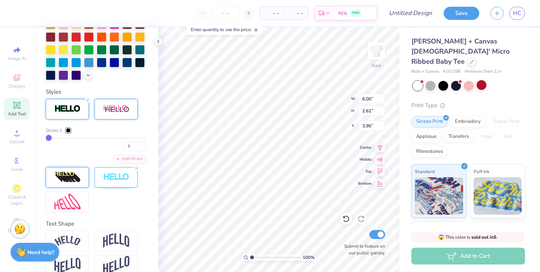
click at [129, 105] on img at bounding box center [116, 109] width 26 height 9
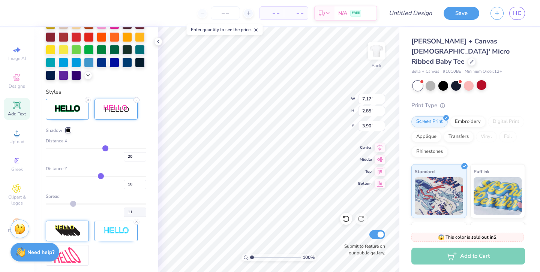
click at [137, 100] on icon at bounding box center [136, 100] width 4 height 4
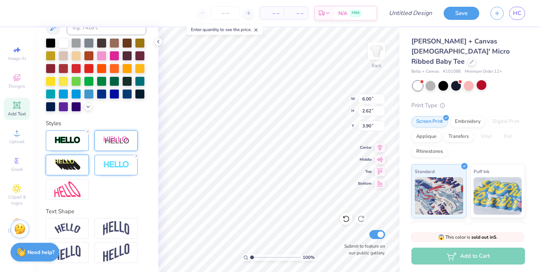
scroll to position [217, 0]
click at [135, 156] on icon at bounding box center [136, 156] width 4 height 4
click at [76, 93] on div at bounding box center [76, 93] width 10 height 10
click at [127, 96] on div at bounding box center [127, 93] width 10 height 10
click at [79, 137] on img at bounding box center [67, 140] width 26 height 9
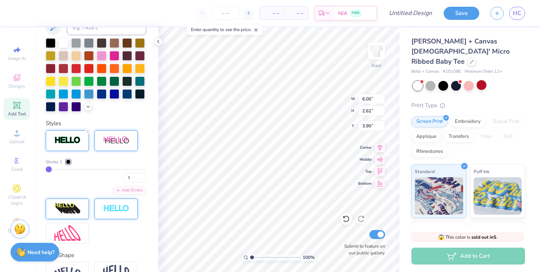
click at [68, 162] on div at bounding box center [68, 162] width 4 height 4
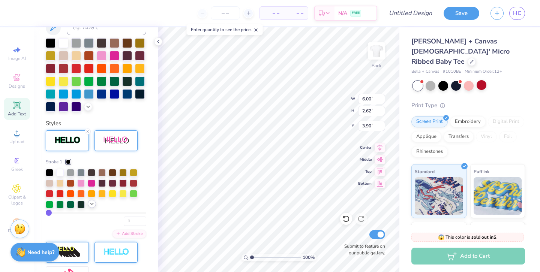
click at [91, 204] on polyline at bounding box center [91, 203] width 3 height 1
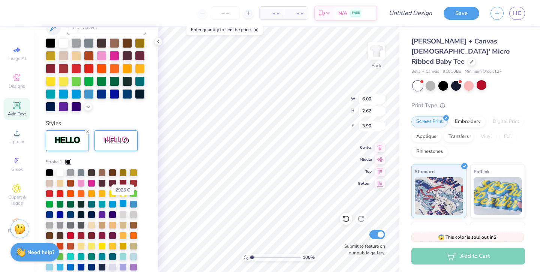
click at [120, 204] on div at bounding box center [122, 203] width 7 height 7
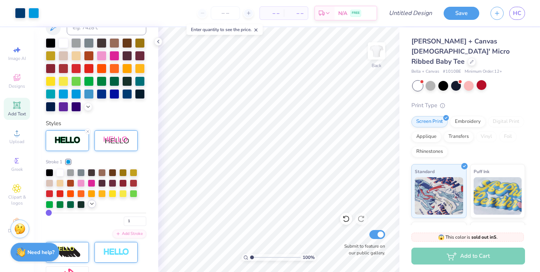
click at [93, 205] on icon at bounding box center [92, 204] width 6 height 6
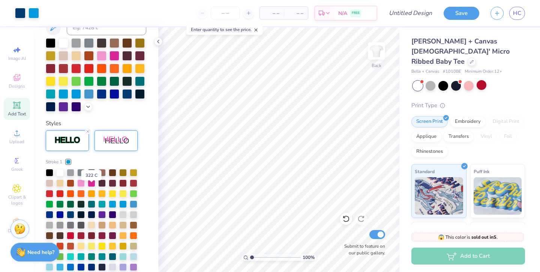
scroll to position [244, 0]
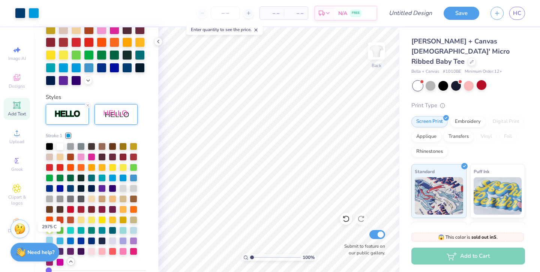
click at [48, 240] on div at bounding box center [49, 240] width 7 height 7
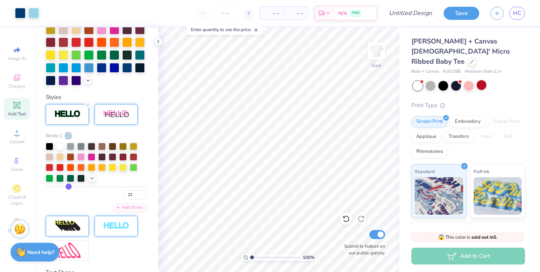
drag, startPoint x: 49, startPoint y: 186, endPoint x: 69, endPoint y: 186, distance: 19.5
click at [69, 186] on input "range" at bounding box center [96, 186] width 100 height 1
drag, startPoint x: 69, startPoint y: 186, endPoint x: 59, endPoint y: 186, distance: 10.1
click at [59, 186] on input "range" at bounding box center [96, 186] width 100 height 1
drag, startPoint x: 59, startPoint y: 186, endPoint x: 48, endPoint y: 186, distance: 11.3
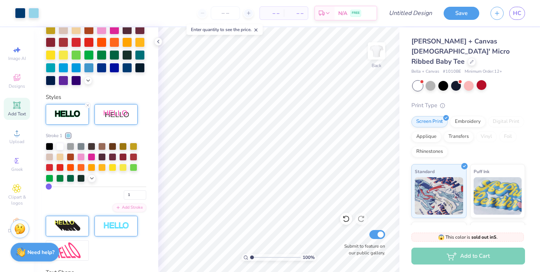
click at [48, 186] on input "range" at bounding box center [96, 186] width 100 height 1
drag, startPoint x: 48, startPoint y: 186, endPoint x: 10, endPoint y: 178, distance: 38.7
click at [46, 186] on input "range" at bounding box center [96, 186] width 100 height 1
click at [51, 187] on input "range" at bounding box center [96, 186] width 100 height 1
click at [70, 200] on div "Stroke 1 3 Add Stroke" at bounding box center [96, 172] width 100 height 80
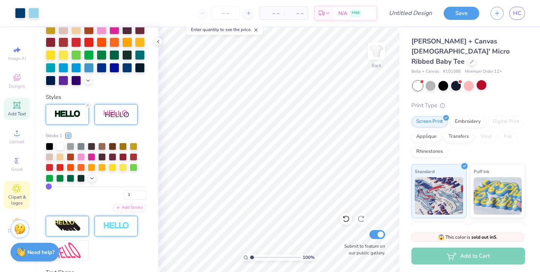
drag, startPoint x: 51, startPoint y: 187, endPoint x: 21, endPoint y: 182, distance: 30.1
click at [46, 186] on input "range" at bounding box center [96, 186] width 100 height 1
click at [75, 196] on div "1" at bounding box center [96, 192] width 100 height 13
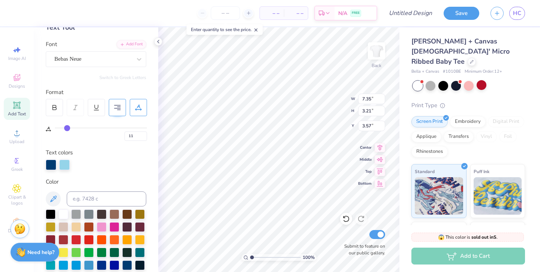
scroll to position [0, 0]
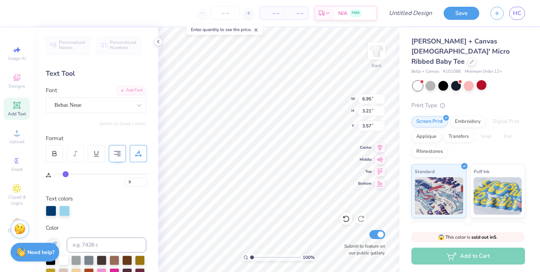
click at [65, 174] on input "range" at bounding box center [101, 174] width 92 height 1
click at [110, 195] on div "Text colors" at bounding box center [96, 206] width 100 height 22
click at [18, 117] on div "Add Text" at bounding box center [17, 109] width 26 height 22
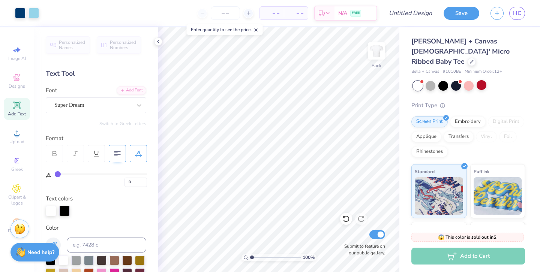
click at [15, 108] on icon at bounding box center [16, 105] width 7 height 7
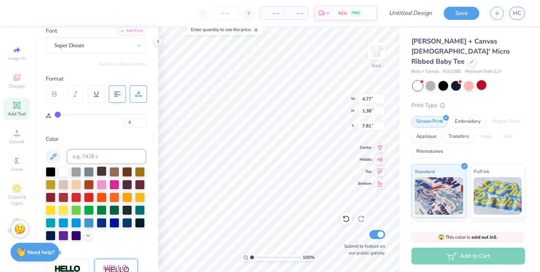
scroll to position [120, 0]
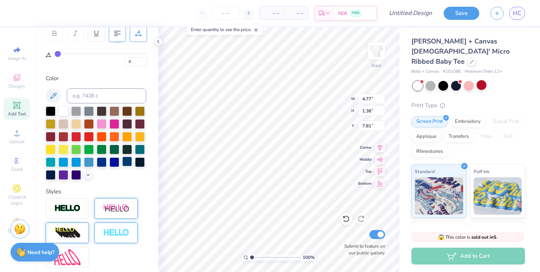
click at [129, 160] on div at bounding box center [127, 162] width 10 height 10
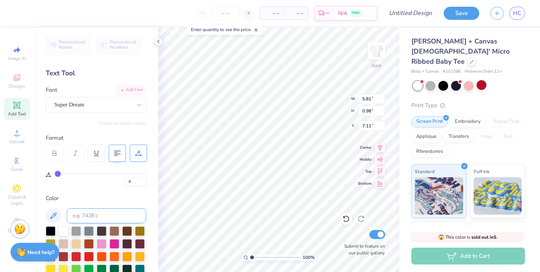
scroll to position [0, 0]
click at [95, 101] on div "Super Dream" at bounding box center [93, 105] width 79 height 12
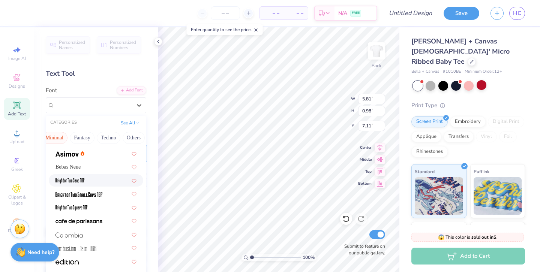
scroll to position [27, 0]
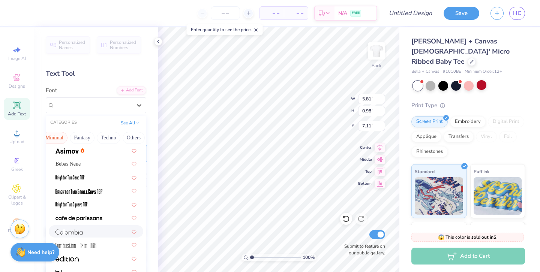
click at [88, 231] on div at bounding box center [95, 232] width 81 height 8
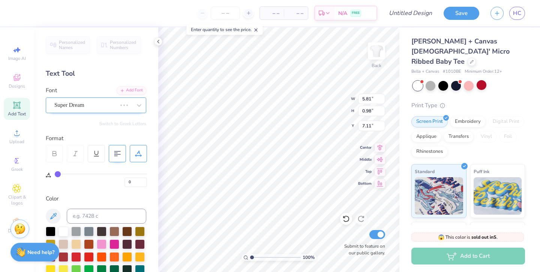
click at [98, 106] on div "Super Dream" at bounding box center [86, 105] width 64 height 12
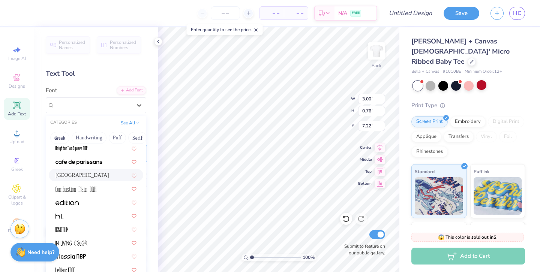
scroll to position [86, 0]
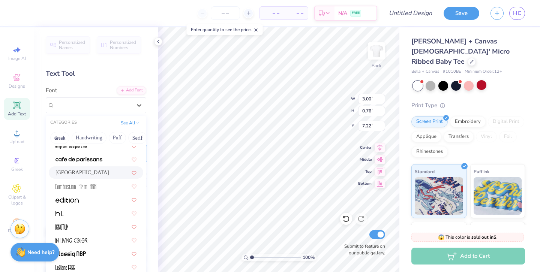
click at [87, 172] on div "Colombia" at bounding box center [95, 173] width 81 height 8
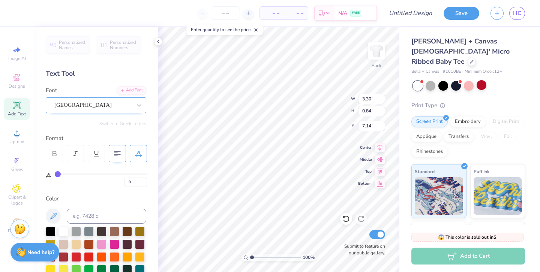
click at [79, 106] on div "Colombia" at bounding box center [93, 105] width 79 height 12
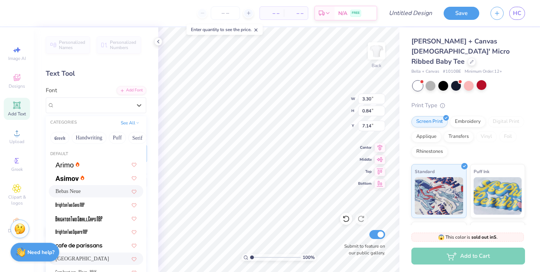
click at [87, 189] on div "Bebas Neue" at bounding box center [95, 191] width 81 height 8
click at [75, 107] on div "Bebas Neue" at bounding box center [93, 105] width 79 height 12
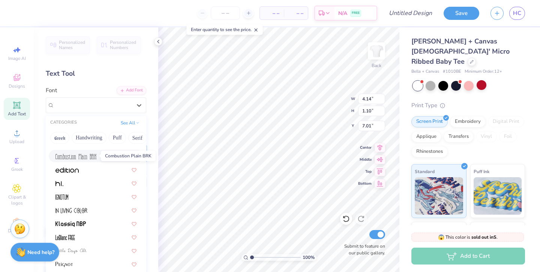
scroll to position [117, 0]
click at [73, 195] on div at bounding box center [95, 196] width 81 height 8
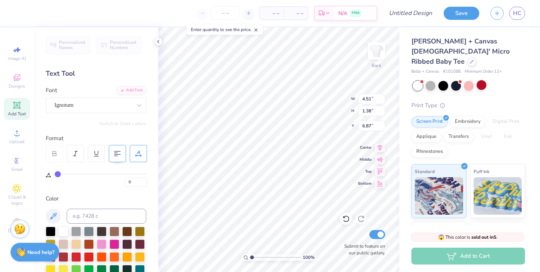
click at [74, 123] on div "Switch to Greek Letters" at bounding box center [96, 124] width 100 height 6
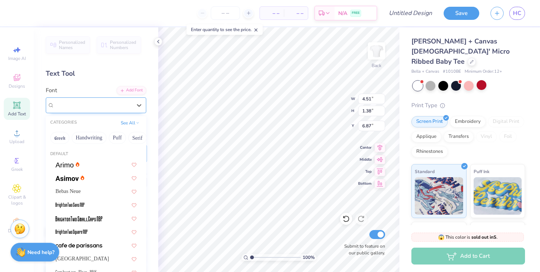
click at [68, 110] on div "Ignotum" at bounding box center [93, 105] width 79 height 12
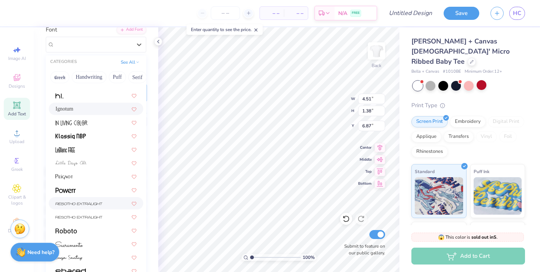
scroll to position [61, 0]
click at [81, 205] on img at bounding box center [78, 203] width 47 height 5
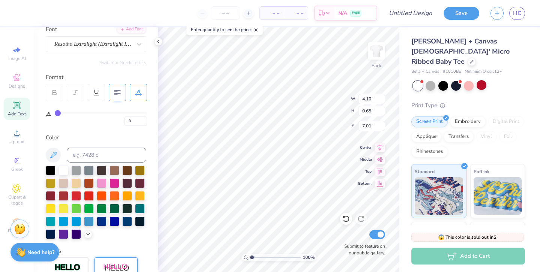
click at [57, 94] on icon at bounding box center [54, 92] width 7 height 7
click at [57, 90] on icon at bounding box center [54, 92] width 7 height 7
click at [61, 112] on input "range" at bounding box center [101, 112] width 92 height 1
drag, startPoint x: 60, startPoint y: 111, endPoint x: 69, endPoint y: 111, distance: 8.2
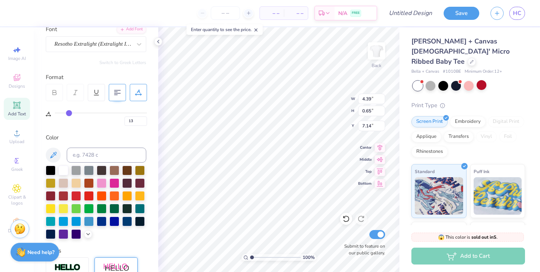
click at [69, 112] on input "range" at bounding box center [101, 112] width 92 height 1
drag, startPoint x: 69, startPoint y: 111, endPoint x: 81, endPoint y: 111, distance: 12.0
click at [81, 112] on input "range" at bounding box center [101, 112] width 92 height 1
click at [83, 112] on input "range" at bounding box center [101, 112] width 92 height 1
drag, startPoint x: 83, startPoint y: 115, endPoint x: 72, endPoint y: 115, distance: 10.5
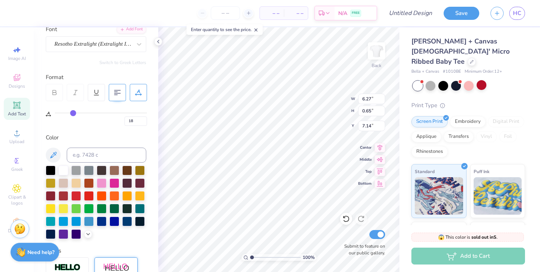
click at [73, 114] on input "range" at bounding box center [101, 112] width 92 height 1
click at [71, 47] on div "Resotho Extralight (Extralight Italic)" at bounding box center [93, 44] width 79 height 12
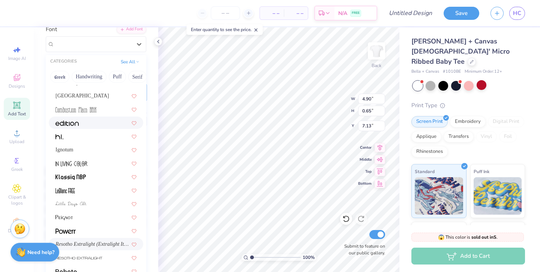
scroll to position [0, 0]
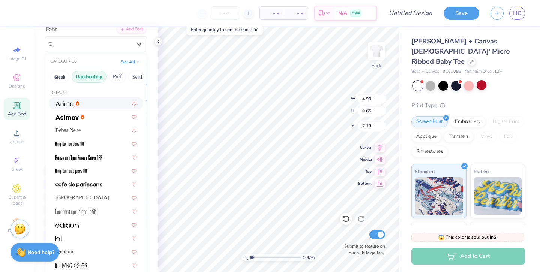
click at [92, 75] on button "Handwriting" at bounding box center [89, 77] width 35 height 12
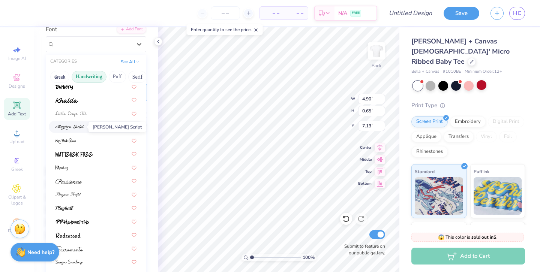
scroll to position [155, 0]
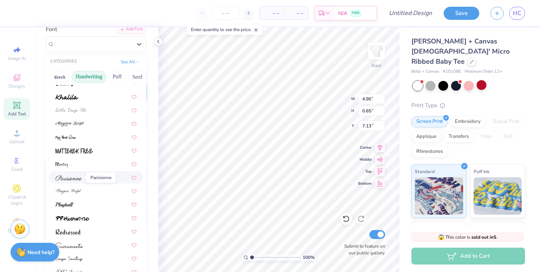
click at [78, 180] on img at bounding box center [68, 177] width 26 height 5
